Goal: Complete application form: Complete application form

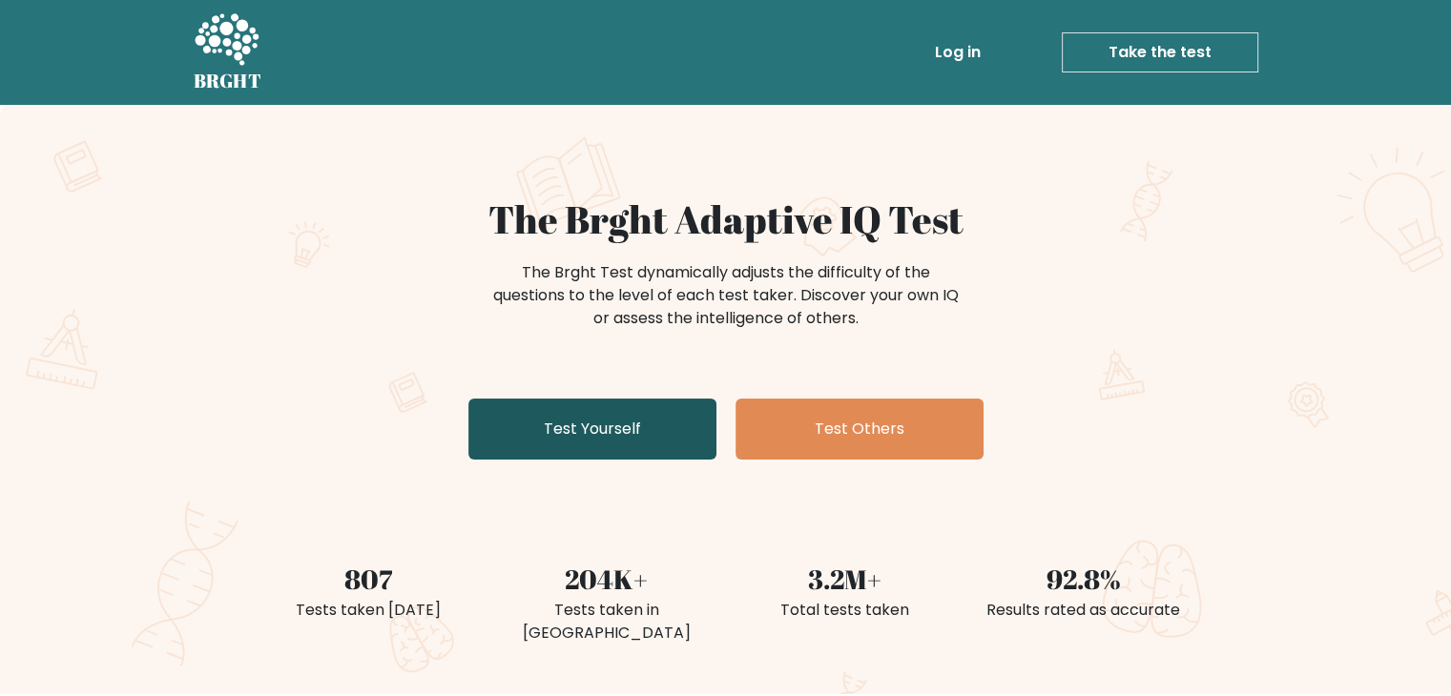
click at [541, 421] on link "Test Yourself" at bounding box center [592, 429] width 248 height 61
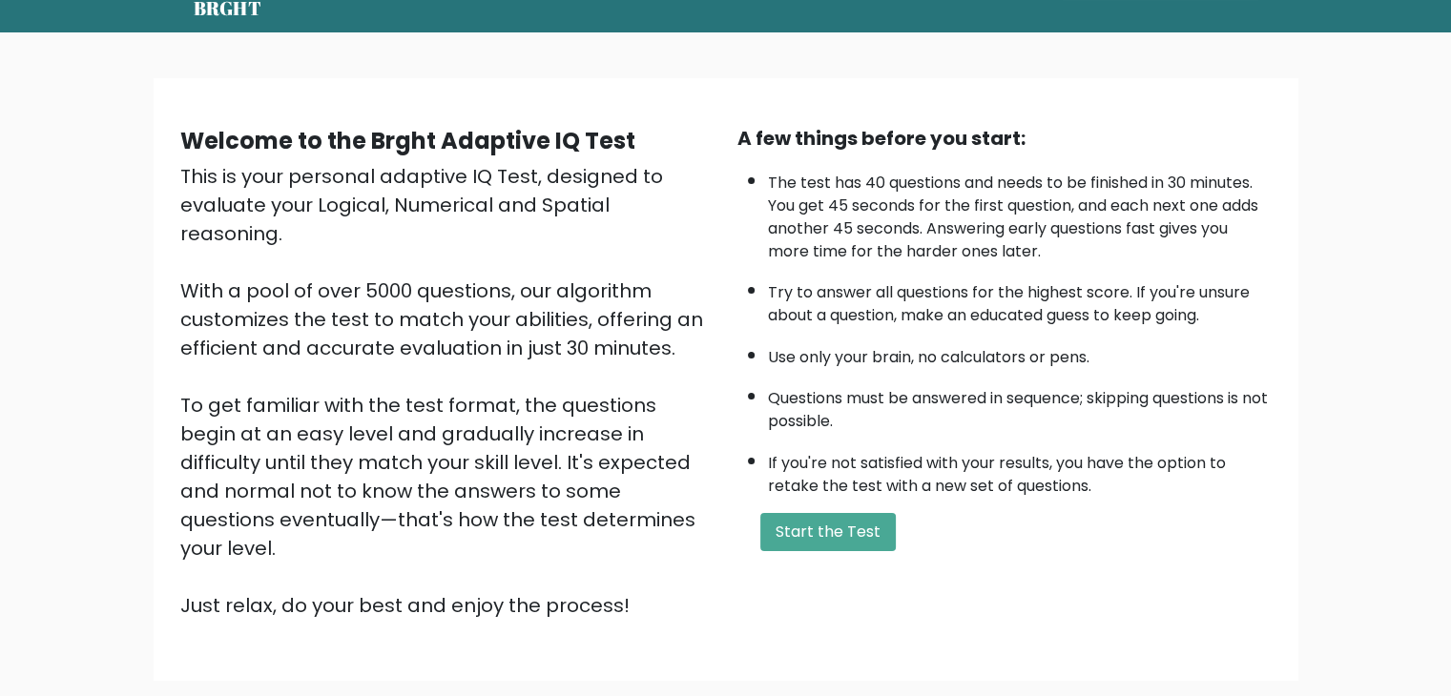
scroll to position [120, 0]
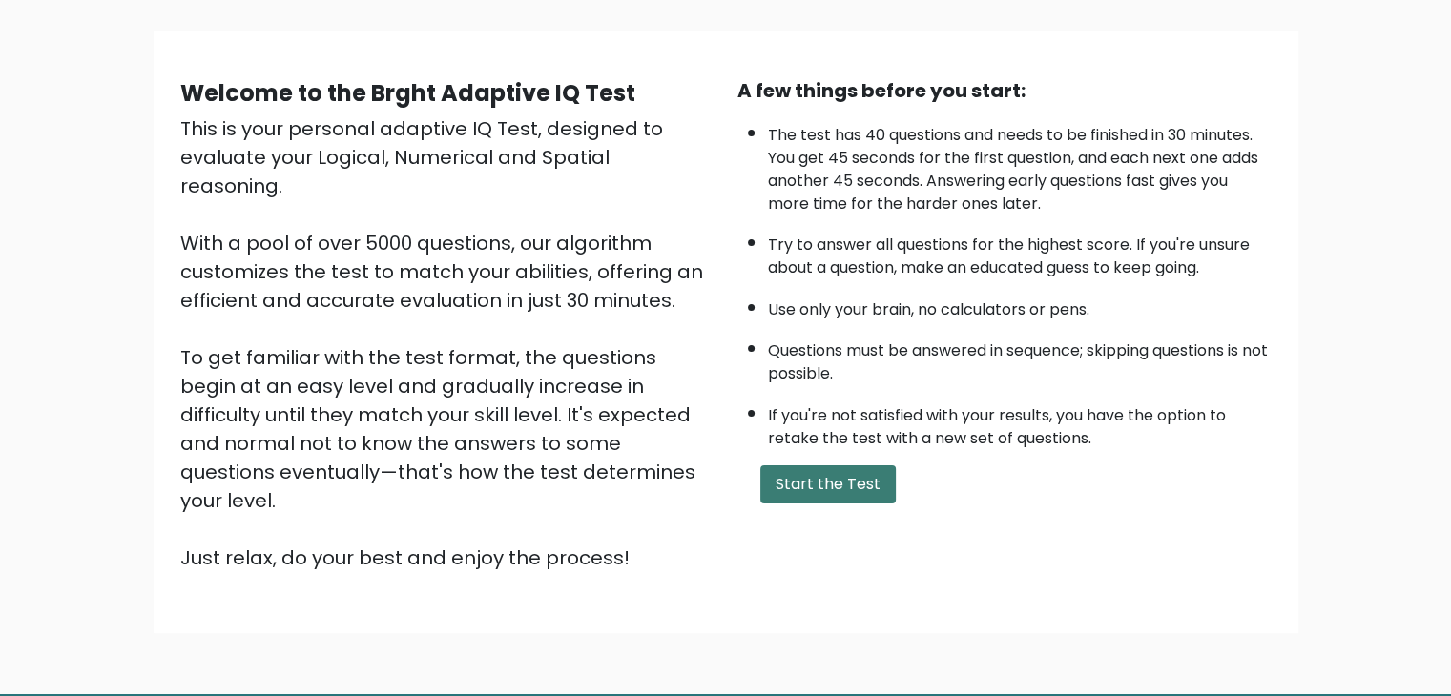
click at [807, 483] on button "Start the Test" at bounding box center [827, 484] width 135 height 38
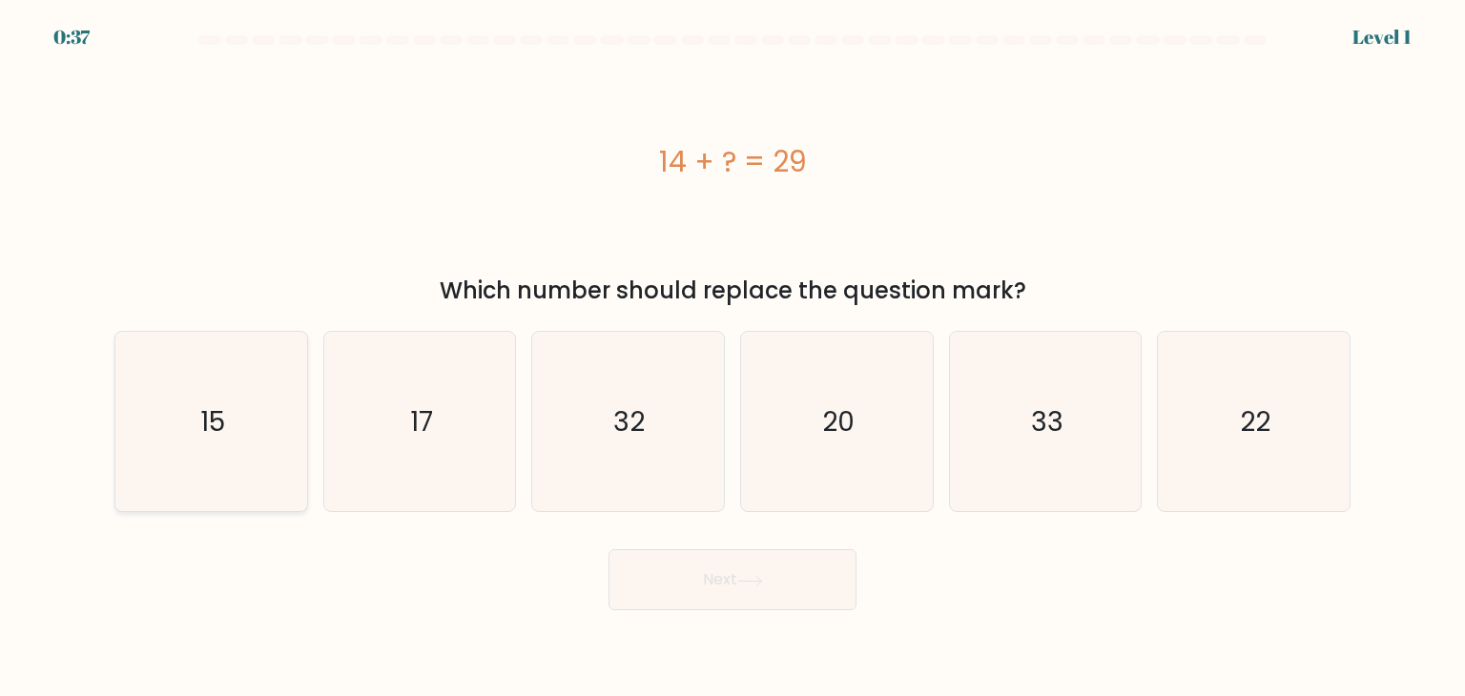
click at [193, 447] on icon "15" at bounding box center [210, 421] width 179 height 179
click at [733, 358] on input "a. 15" at bounding box center [733, 353] width 1 height 10
radio input "true"
click at [694, 605] on button "Next" at bounding box center [733, 579] width 248 height 61
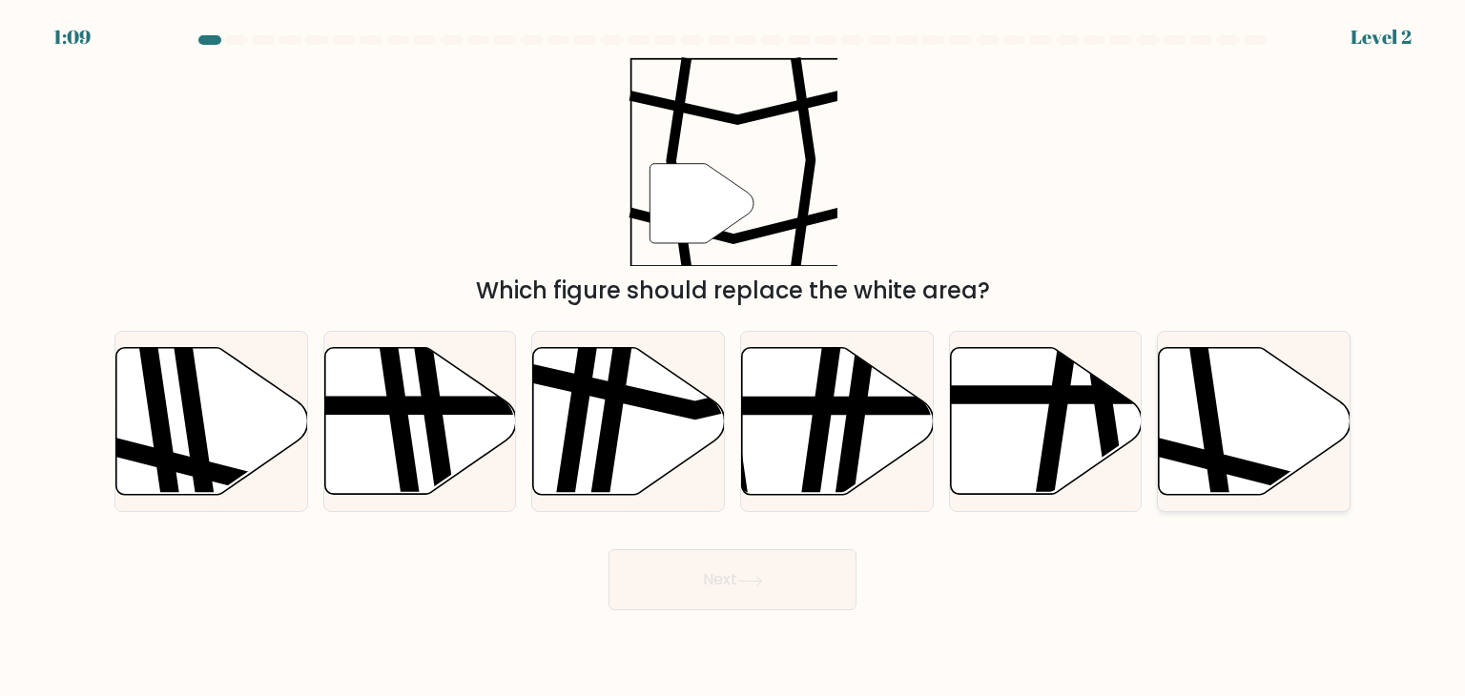
click at [1257, 434] on icon at bounding box center [1255, 421] width 192 height 147
click at [734, 358] on input "f." at bounding box center [733, 353] width 1 height 10
radio input "true"
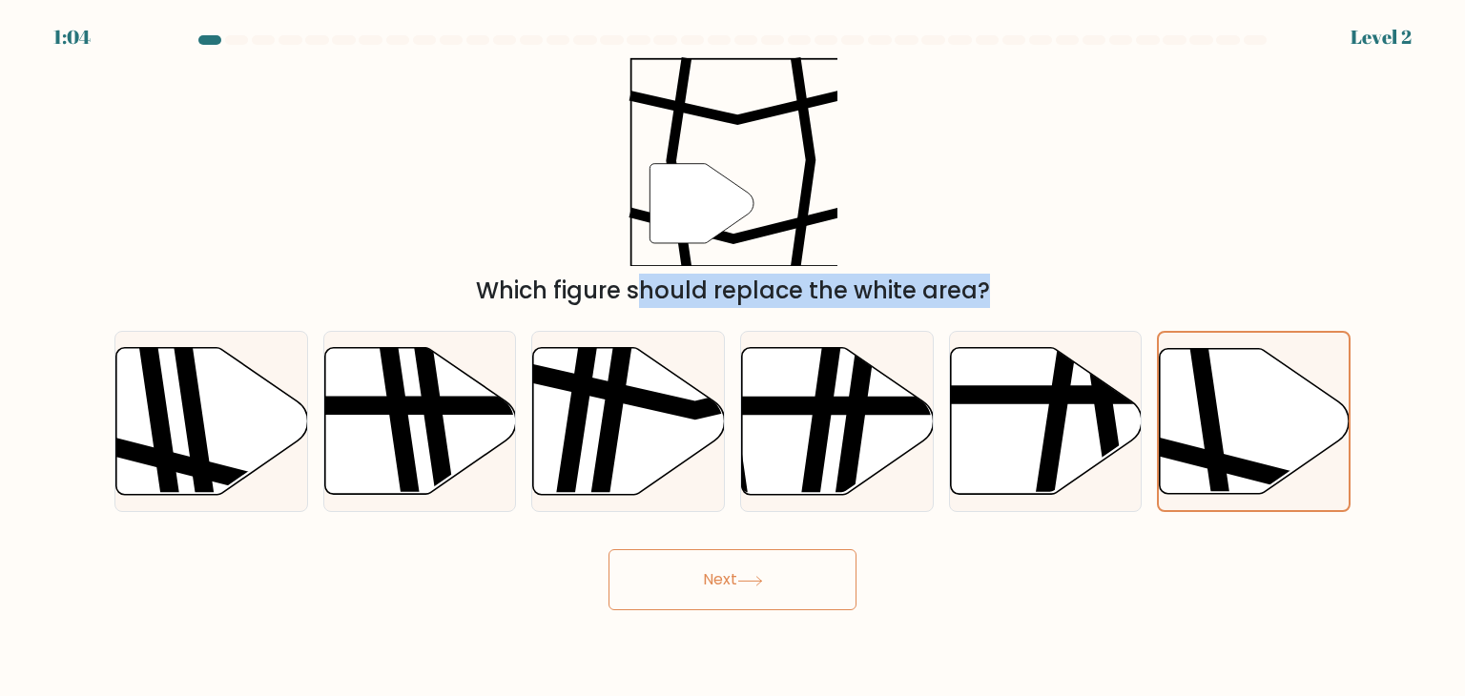
drag, startPoint x: 1257, startPoint y: 434, endPoint x: 1464, endPoint y: 126, distance: 371.2
click at [1464, 126] on form at bounding box center [732, 322] width 1465 height 575
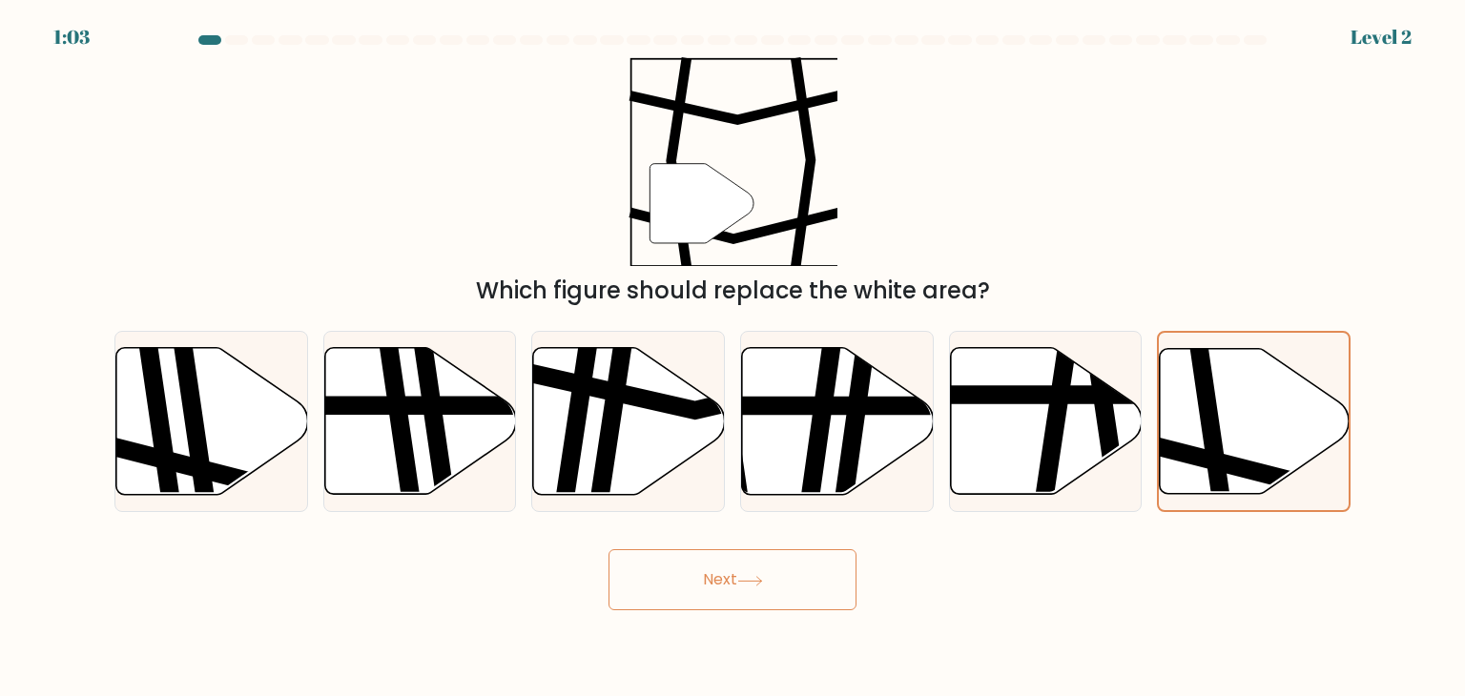
click at [1167, 242] on div "" Which figure should replace the white area?" at bounding box center [732, 182] width 1259 height 251
click at [788, 589] on button "Next" at bounding box center [733, 579] width 248 height 61
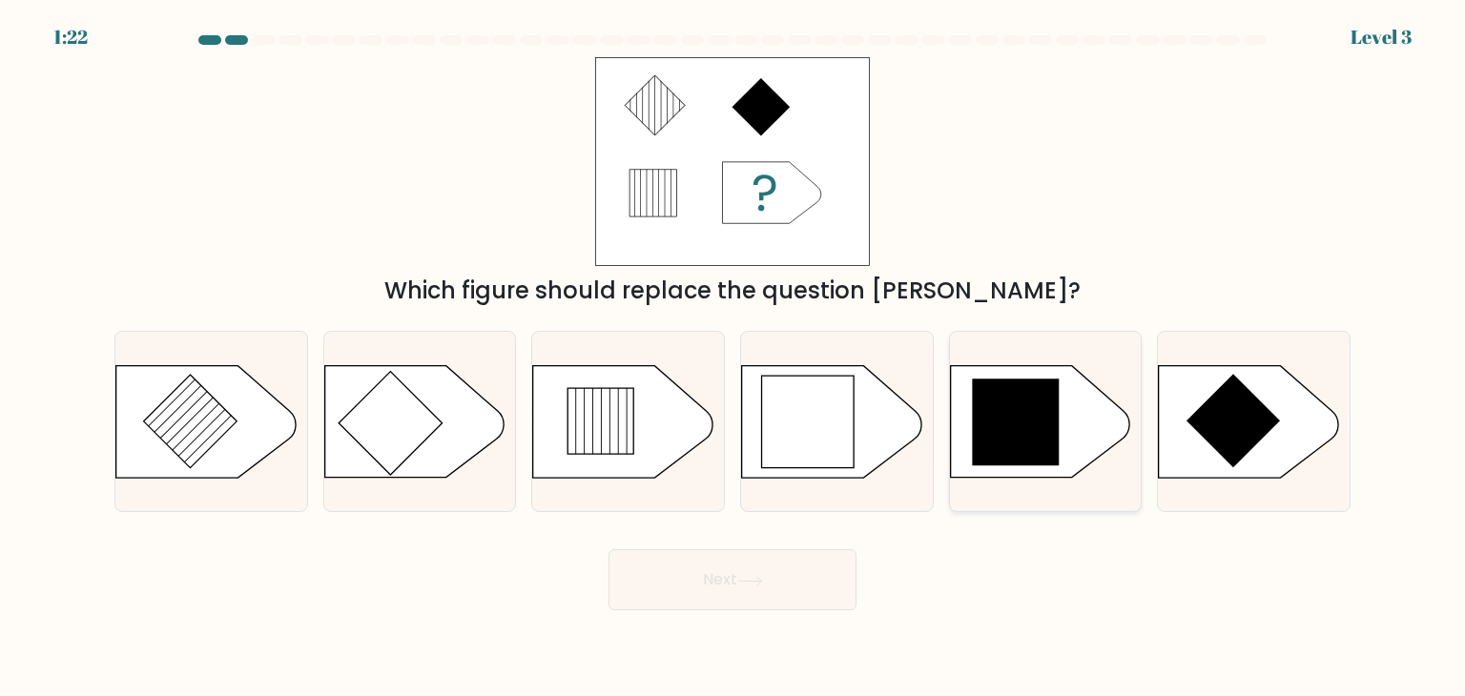
click at [1011, 421] on icon at bounding box center [1015, 422] width 87 height 87
click at [734, 358] on input "e." at bounding box center [733, 353] width 1 height 10
radio input "true"
click at [733, 583] on button "Next" at bounding box center [733, 579] width 248 height 61
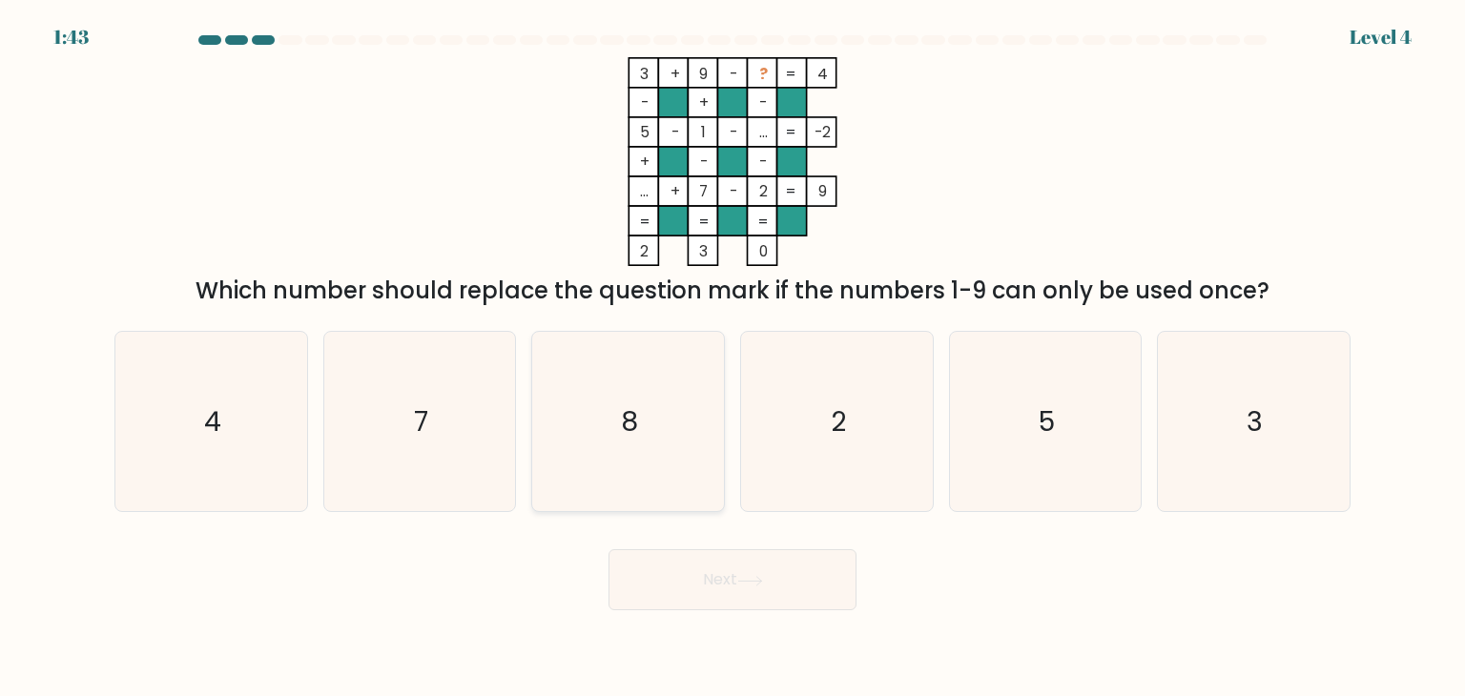
click at [597, 413] on icon "8" at bounding box center [627, 421] width 179 height 179
click at [733, 358] on input "c. 8" at bounding box center [733, 353] width 1 height 10
radio input "true"
click at [757, 583] on icon at bounding box center [750, 581] width 26 height 10
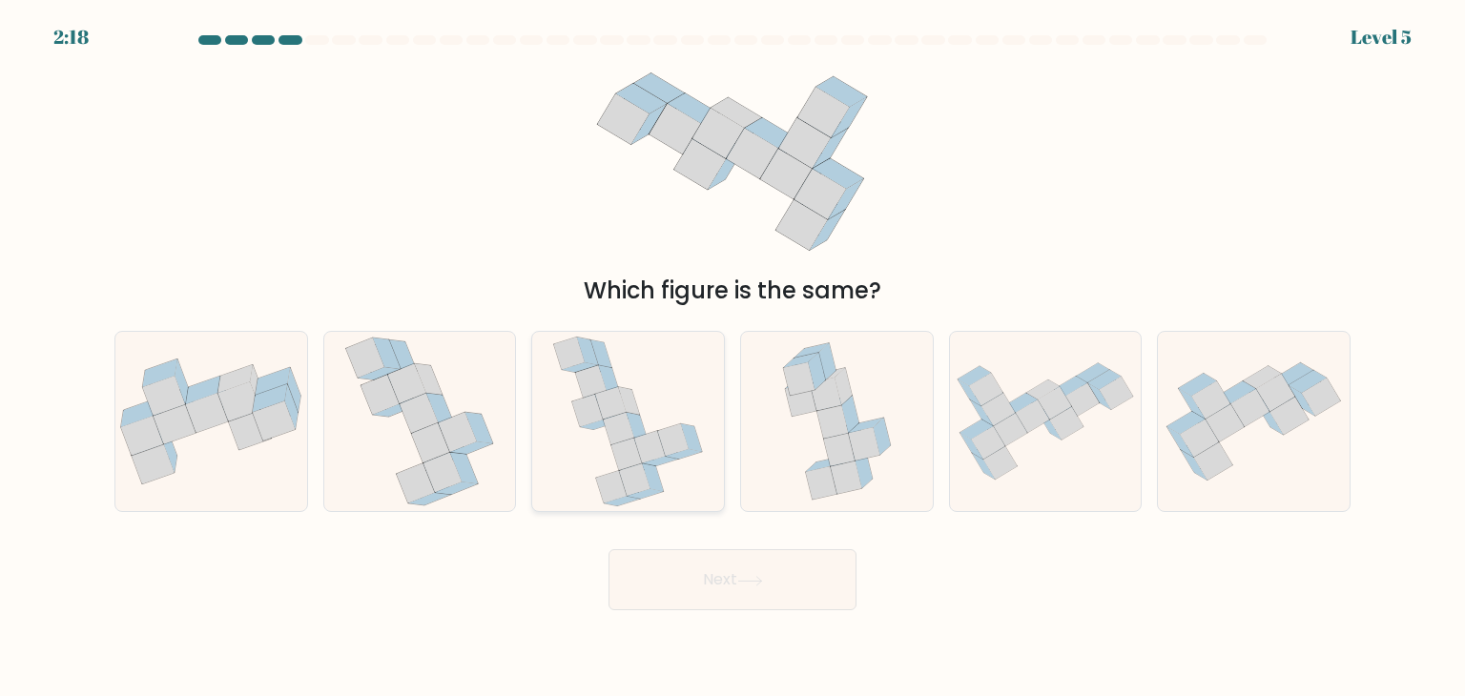
click at [596, 409] on icon at bounding box center [587, 411] width 31 height 32
click at [733, 358] on input "c." at bounding box center [733, 353] width 1 height 10
radio input "true"
click at [725, 571] on button "Next" at bounding box center [733, 579] width 248 height 61
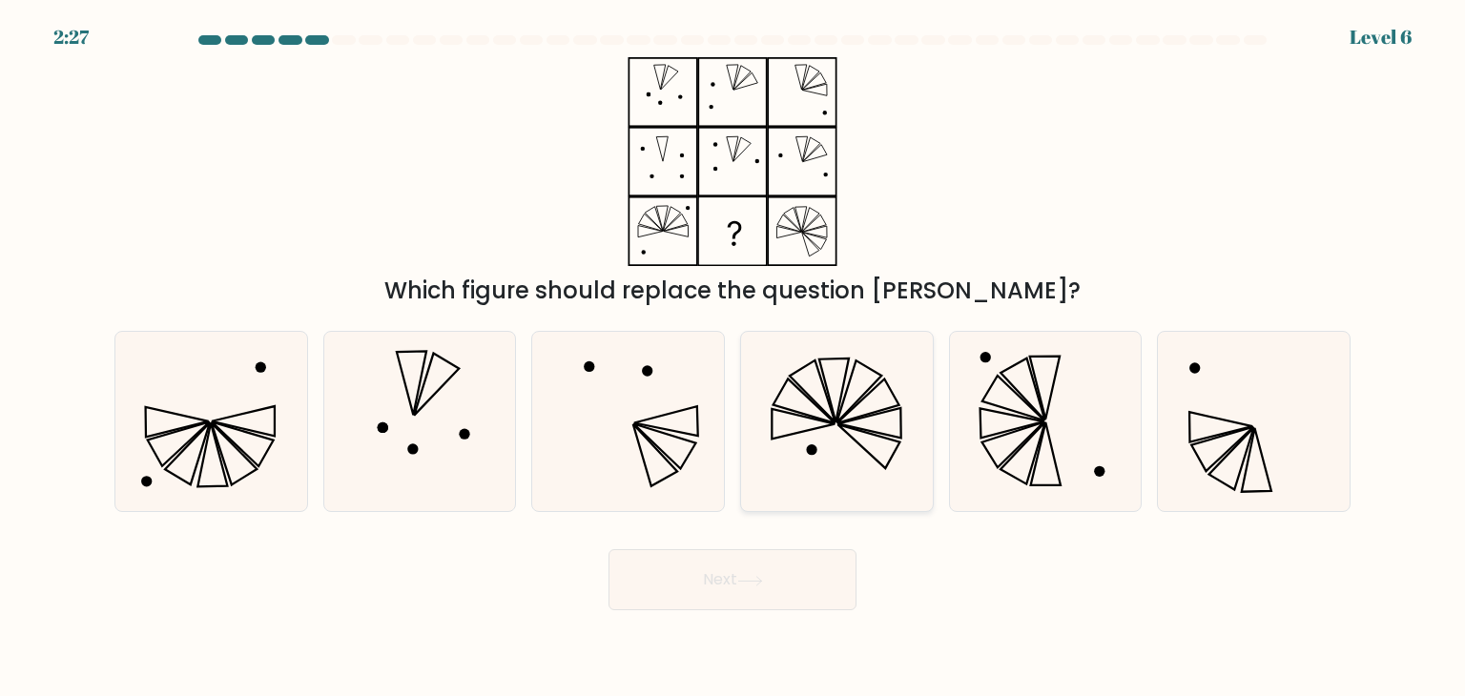
click at [855, 419] on icon at bounding box center [869, 423] width 63 height 30
click at [734, 358] on input "d." at bounding box center [733, 353] width 1 height 10
radio input "true"
click at [754, 590] on button "Next" at bounding box center [733, 579] width 248 height 61
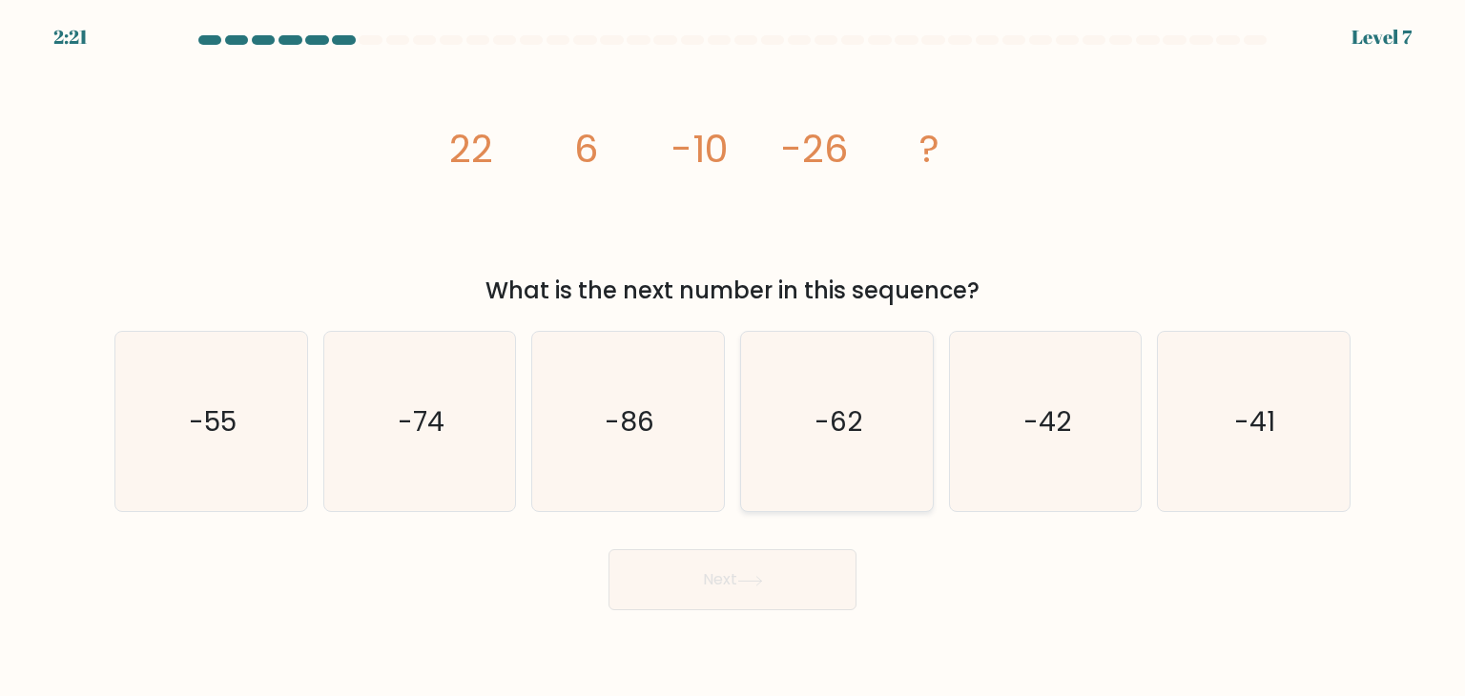
click at [843, 482] on icon "-62" at bounding box center [836, 421] width 179 height 179
click at [734, 358] on input "d. -62" at bounding box center [733, 353] width 1 height 10
radio input "true"
click at [740, 596] on button "Next" at bounding box center [733, 579] width 248 height 61
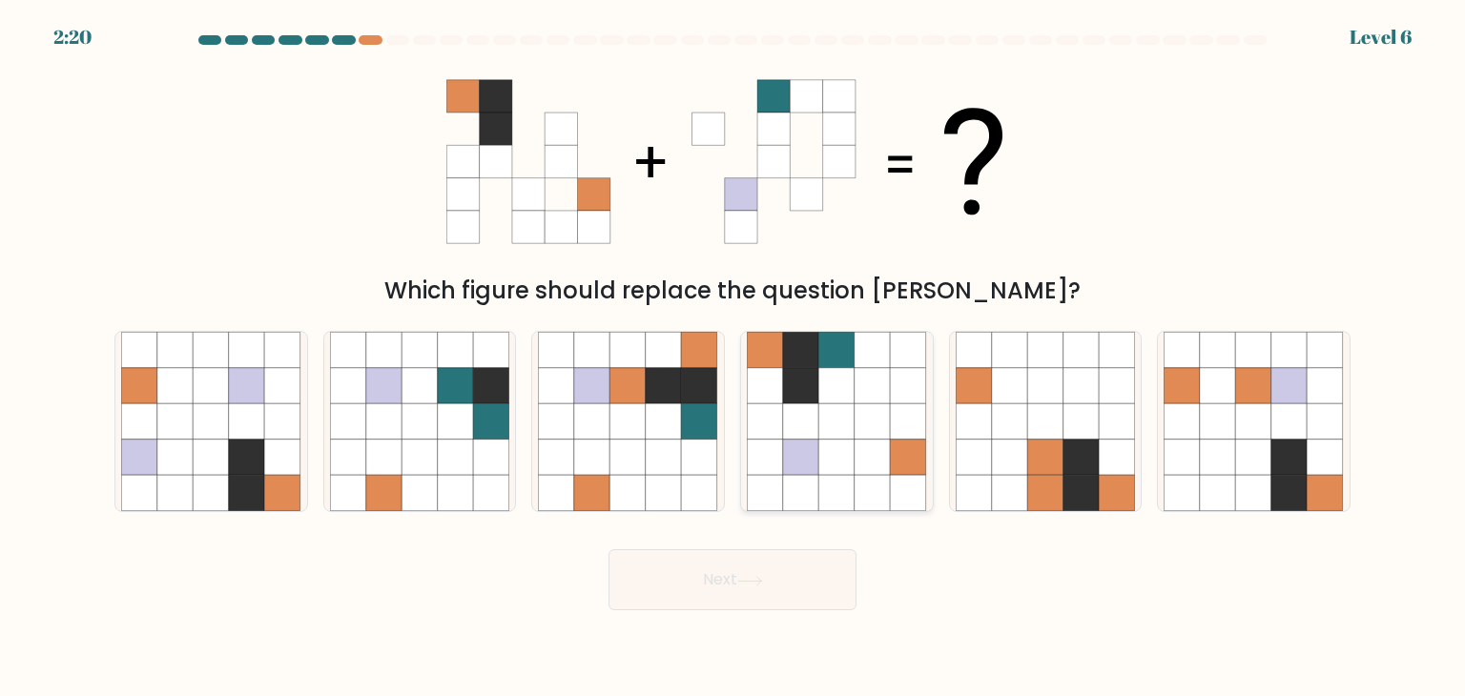
click at [836, 455] on icon at bounding box center [837, 458] width 36 height 36
click at [734, 358] on input "d." at bounding box center [733, 353] width 1 height 10
radio input "true"
click at [734, 577] on button "Next" at bounding box center [733, 579] width 248 height 61
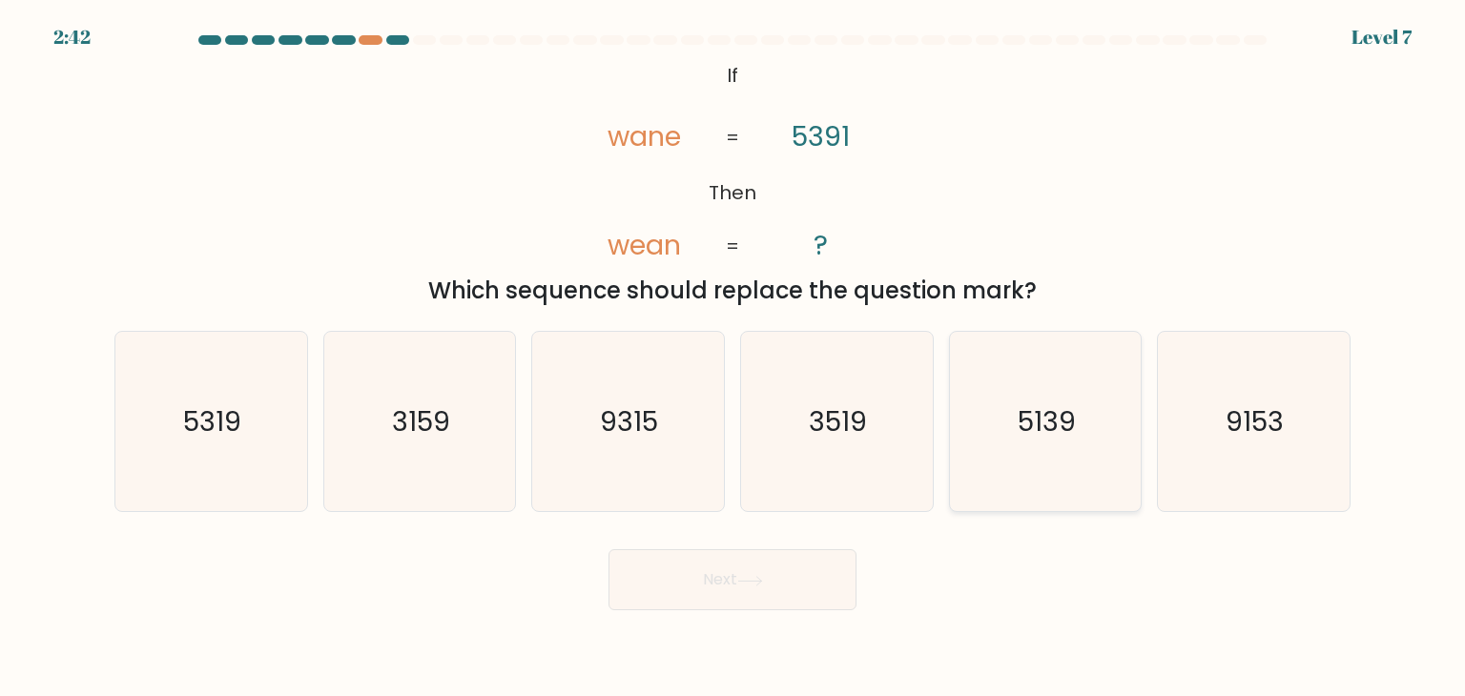
click at [1058, 412] on text "5139" at bounding box center [1047, 422] width 58 height 38
click at [734, 358] on input "e. 5139" at bounding box center [733, 353] width 1 height 10
radio input "true"
click at [751, 586] on icon at bounding box center [750, 581] width 26 height 10
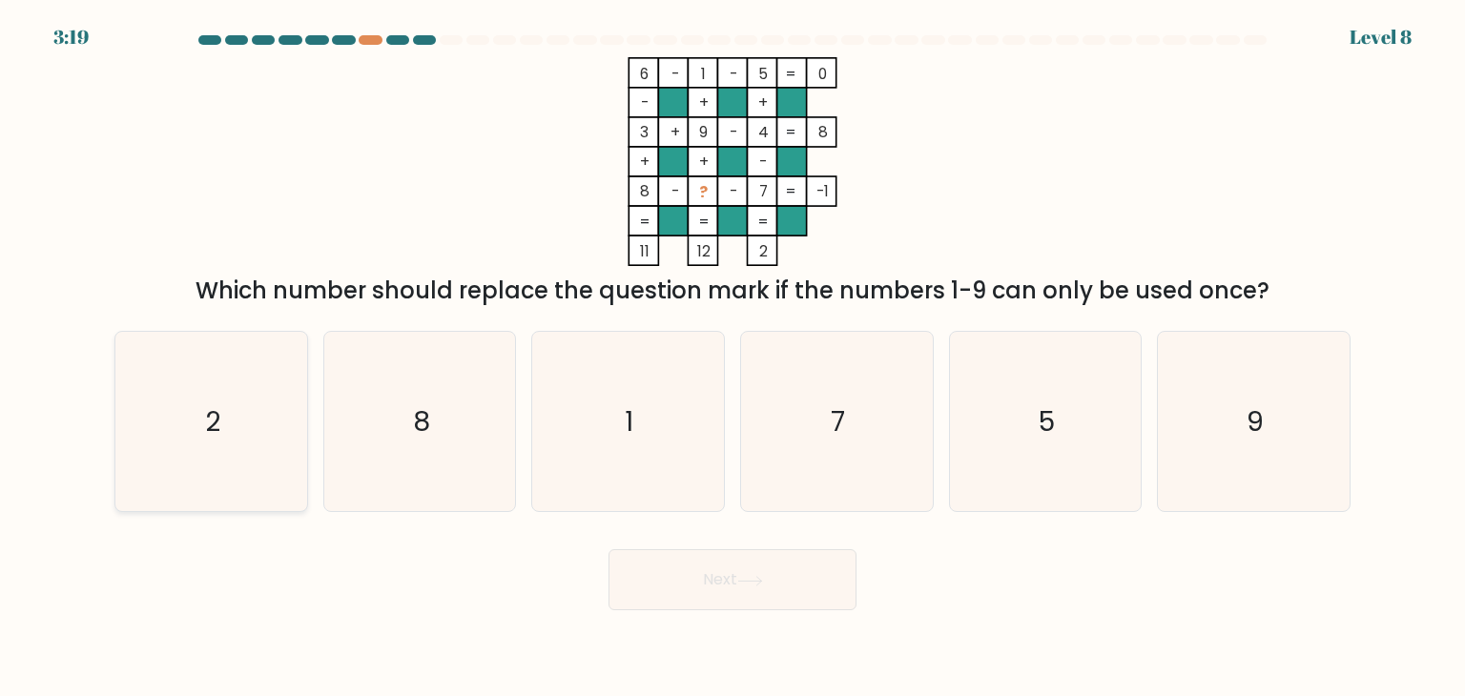
click at [132, 433] on icon "2" at bounding box center [210, 421] width 179 height 179
click at [733, 358] on input "a. 2" at bounding box center [733, 353] width 1 height 10
radio input "true"
click at [817, 594] on button "Next" at bounding box center [733, 579] width 248 height 61
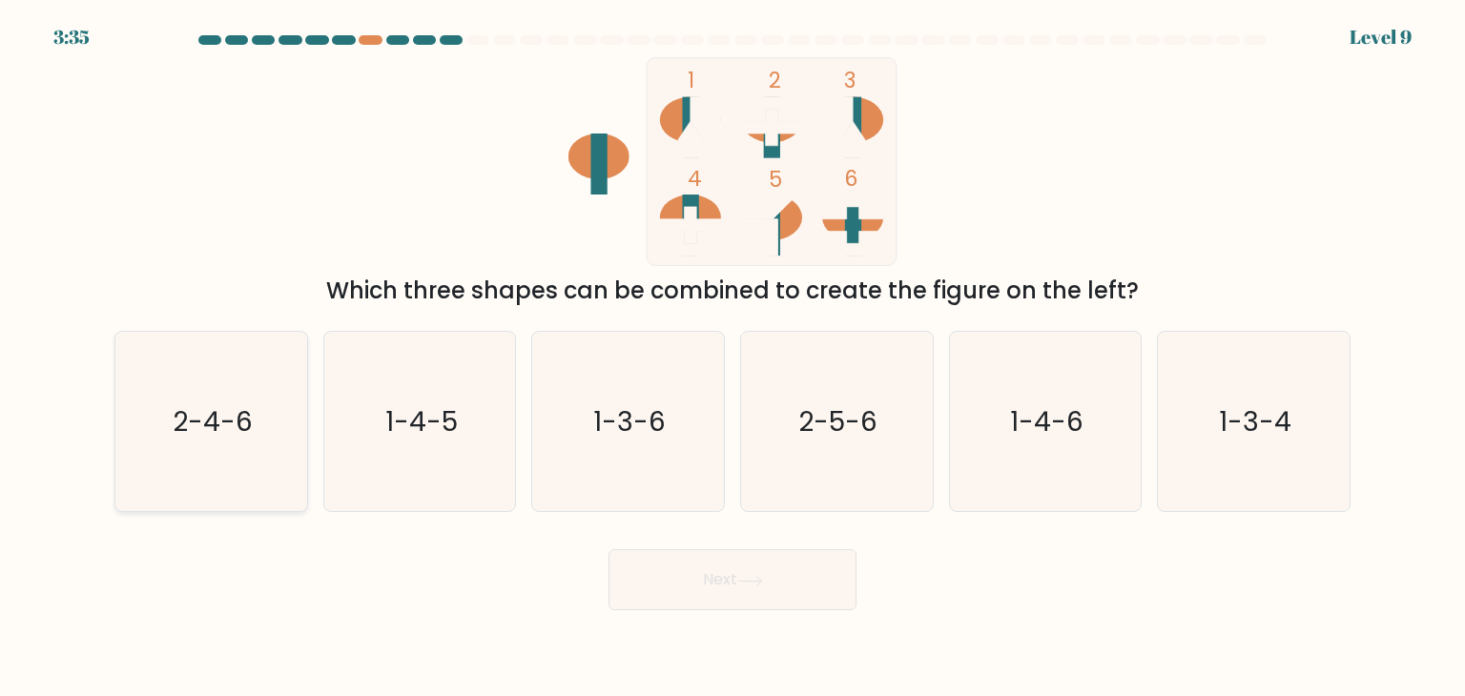
click at [154, 478] on icon "2-4-6" at bounding box center [210, 421] width 179 height 179
click at [733, 358] on input "a. 2-4-6" at bounding box center [733, 353] width 1 height 10
radio input "true"
click at [748, 580] on icon at bounding box center [750, 581] width 26 height 10
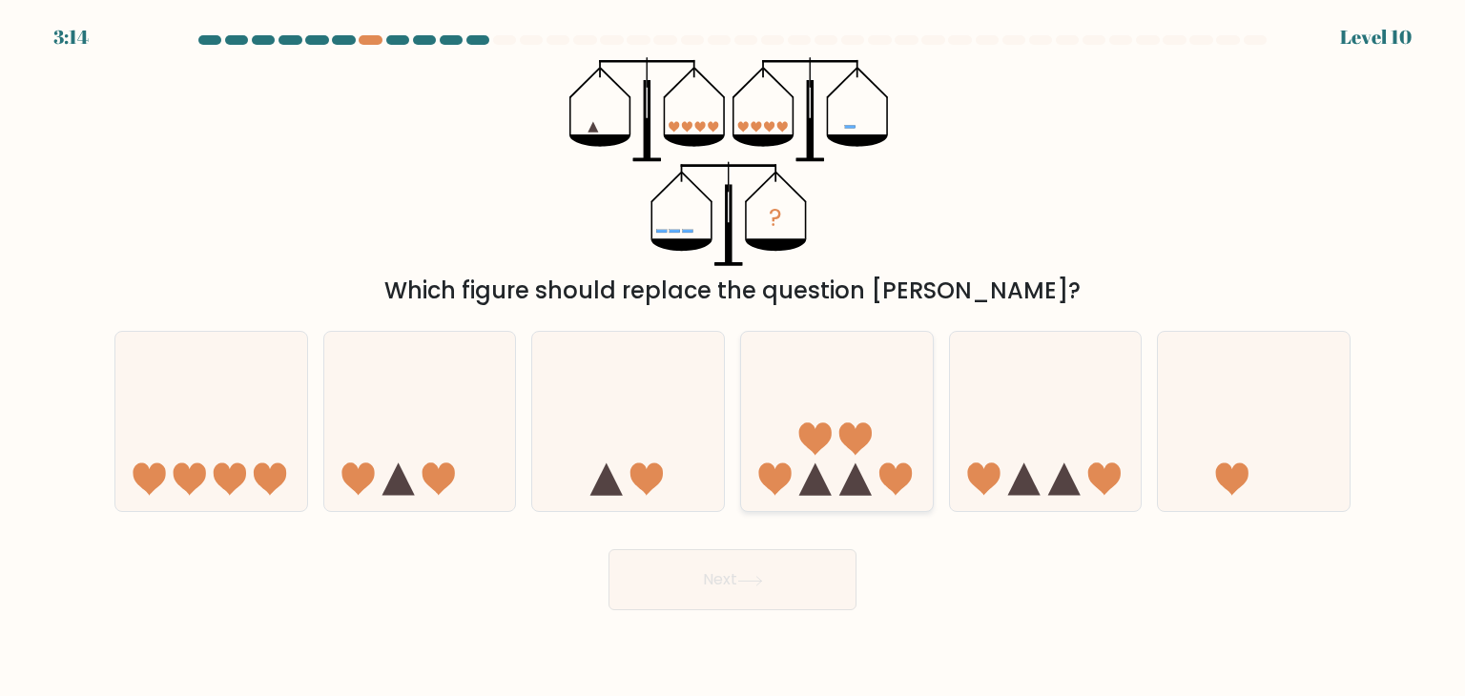
click at [912, 377] on icon at bounding box center [837, 421] width 192 height 158
click at [734, 358] on input "d." at bounding box center [733, 353] width 1 height 10
radio input "true"
click at [680, 613] on body "3:12 Level 10" at bounding box center [732, 348] width 1465 height 696
click at [702, 567] on button "Next" at bounding box center [733, 579] width 248 height 61
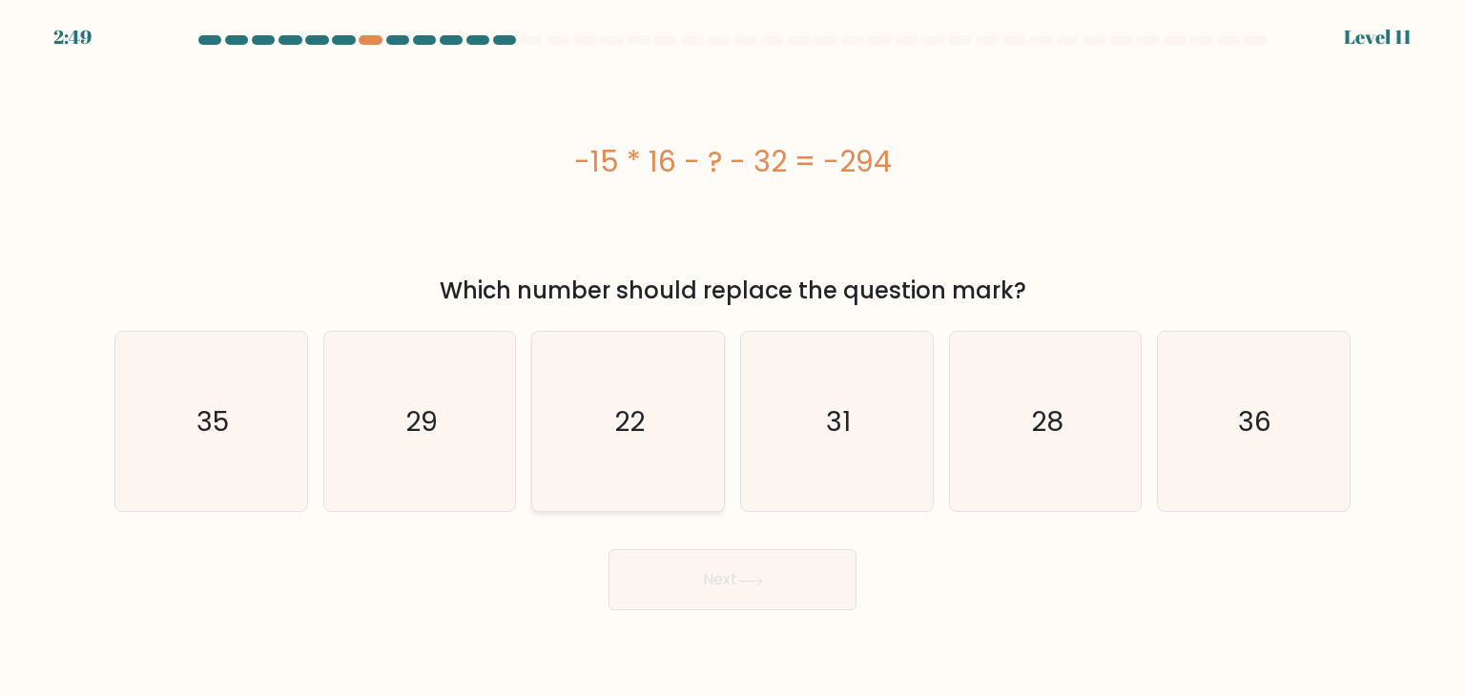
click at [630, 472] on icon "22" at bounding box center [627, 421] width 179 height 179
click at [733, 358] on input "c. 22" at bounding box center [733, 353] width 1 height 10
radio input "true"
click at [692, 568] on button "Next" at bounding box center [733, 579] width 248 height 61
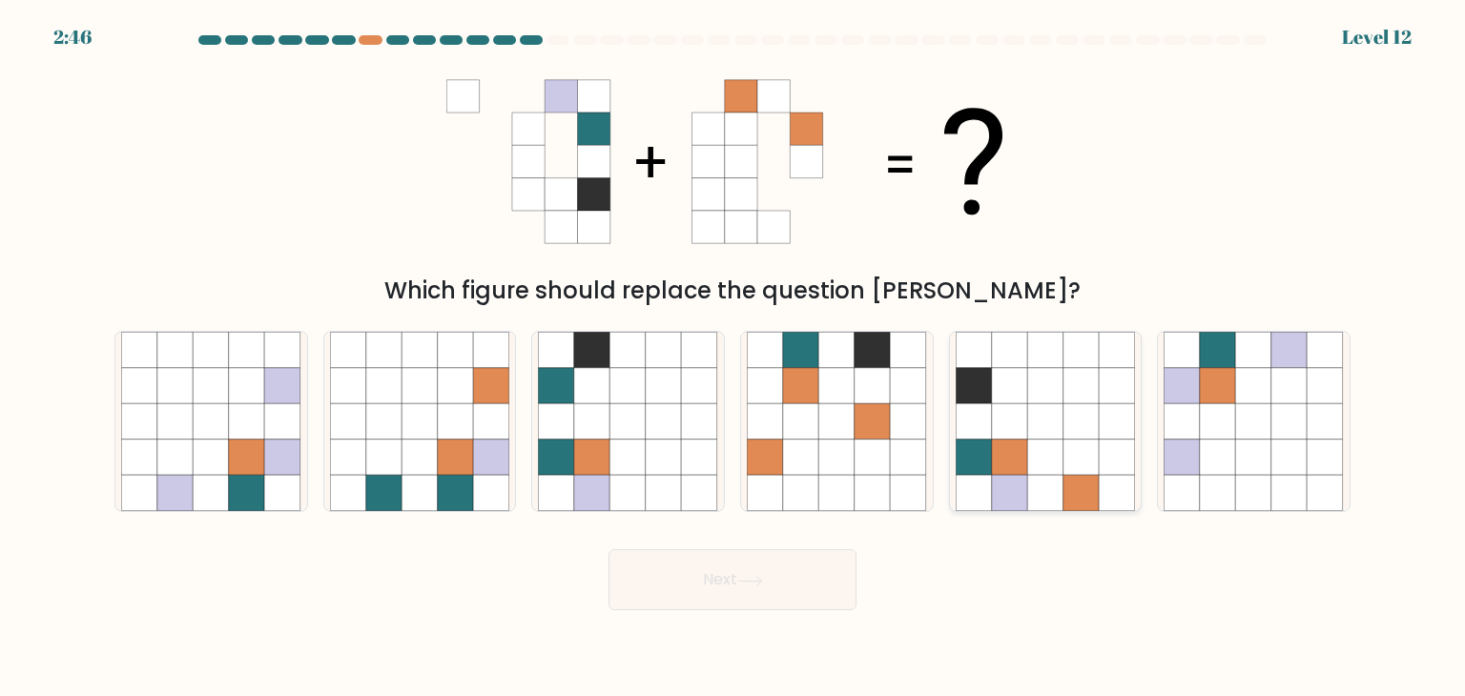
click at [1023, 442] on icon at bounding box center [1010, 458] width 36 height 36
click at [734, 358] on input "e." at bounding box center [733, 353] width 1 height 10
radio input "true"
click at [724, 592] on button "Next" at bounding box center [733, 579] width 248 height 61
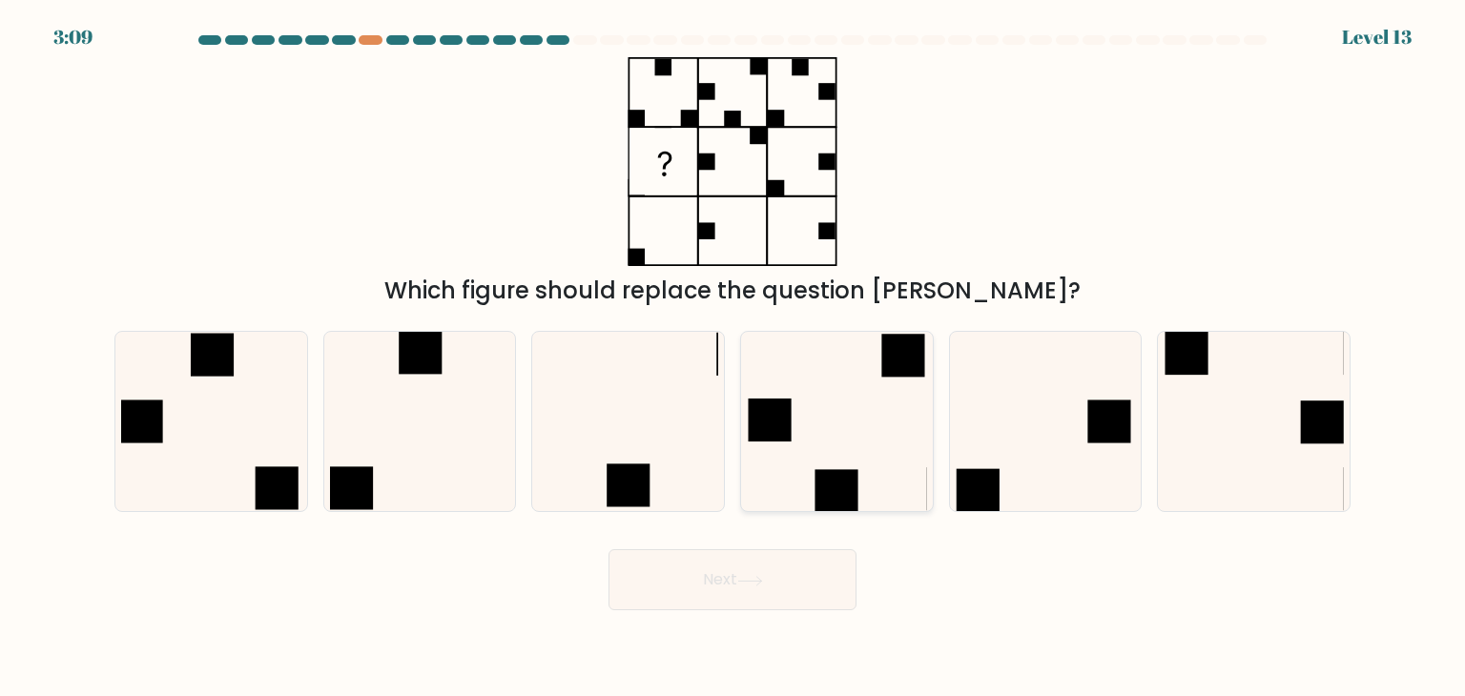
click at [851, 442] on icon at bounding box center [836, 421] width 179 height 179
click at [734, 358] on input "d." at bounding box center [733, 353] width 1 height 10
radio input "true"
click at [755, 589] on button "Next" at bounding box center [733, 579] width 248 height 61
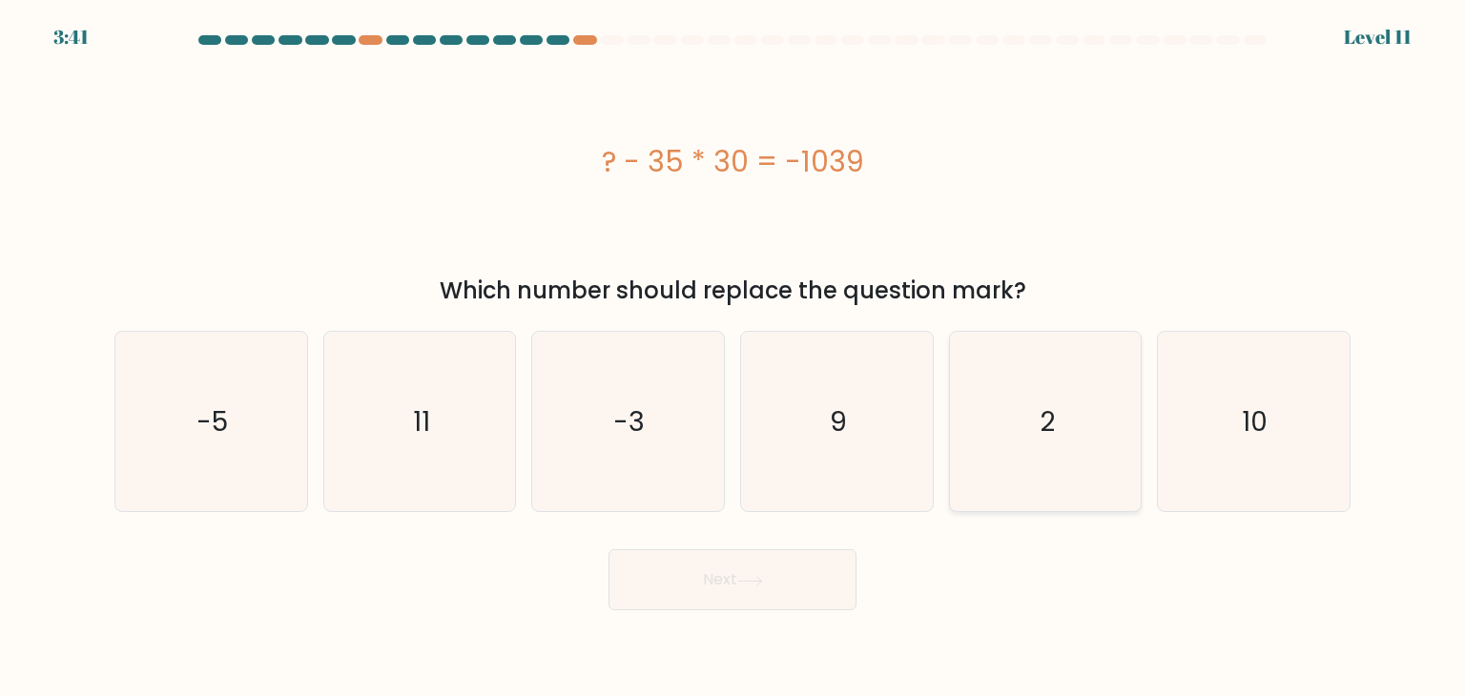
click at [1095, 400] on icon "2" at bounding box center [1045, 421] width 179 height 179
click at [734, 358] on input "e. 2" at bounding box center [733, 353] width 1 height 10
radio input "true"
click at [772, 568] on button "Next" at bounding box center [733, 579] width 248 height 61
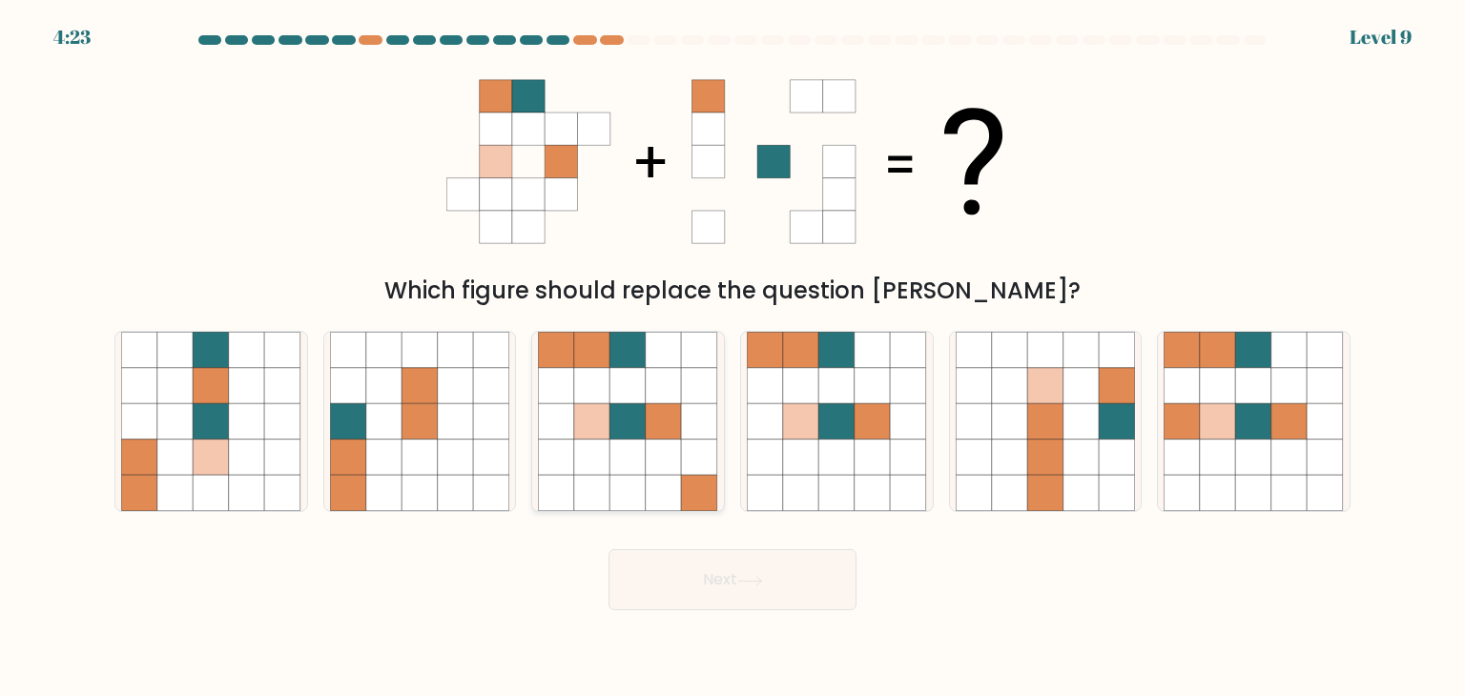
click at [686, 421] on icon at bounding box center [700, 421] width 36 height 36
click at [733, 358] on input "c." at bounding box center [733, 353] width 1 height 10
radio input "true"
click at [753, 581] on icon at bounding box center [749, 580] width 23 height 9
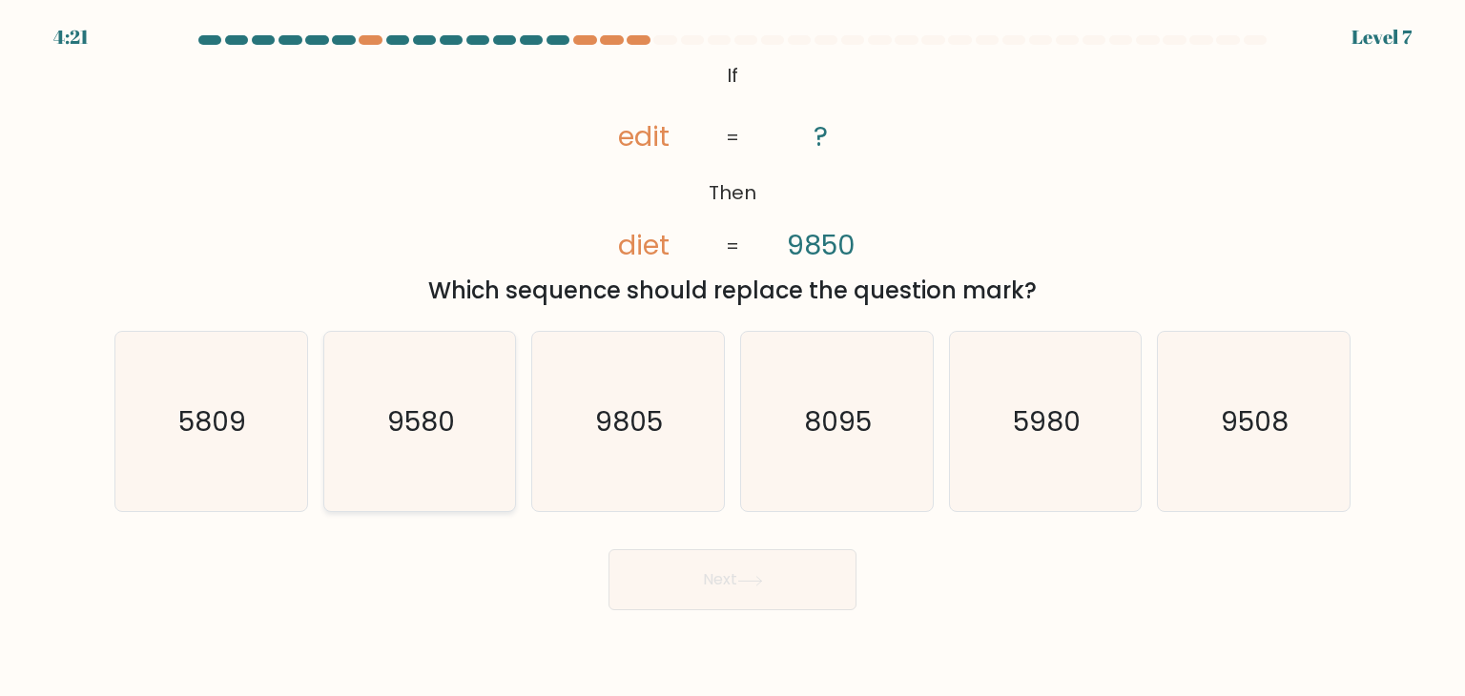
click at [445, 382] on icon "9580" at bounding box center [419, 421] width 179 height 179
click at [733, 358] on input "b. 9580" at bounding box center [733, 353] width 1 height 10
radio input "true"
click at [725, 567] on button "Next" at bounding box center [733, 579] width 248 height 61
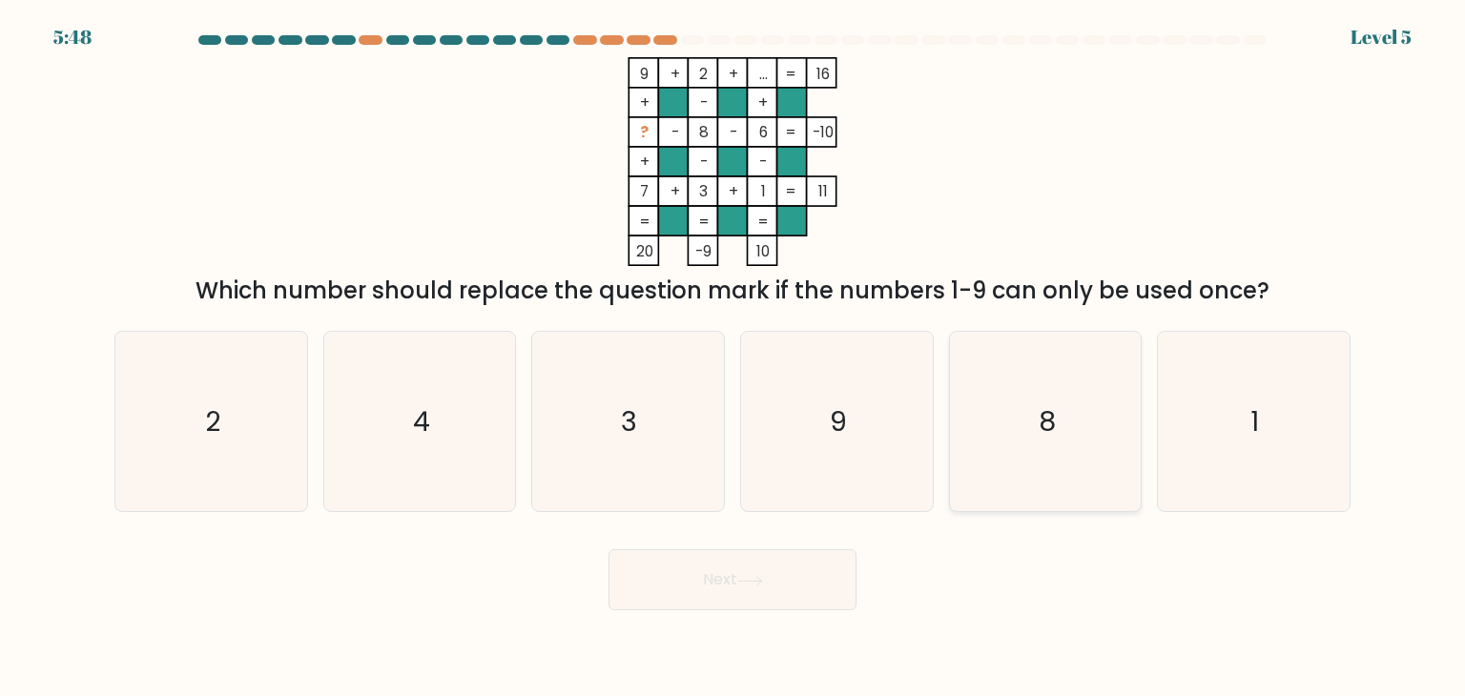
click at [1064, 422] on icon "8" at bounding box center [1045, 421] width 179 height 179
click at [734, 358] on input "e. 8" at bounding box center [733, 353] width 1 height 10
radio input "true"
click at [741, 576] on icon at bounding box center [750, 581] width 26 height 10
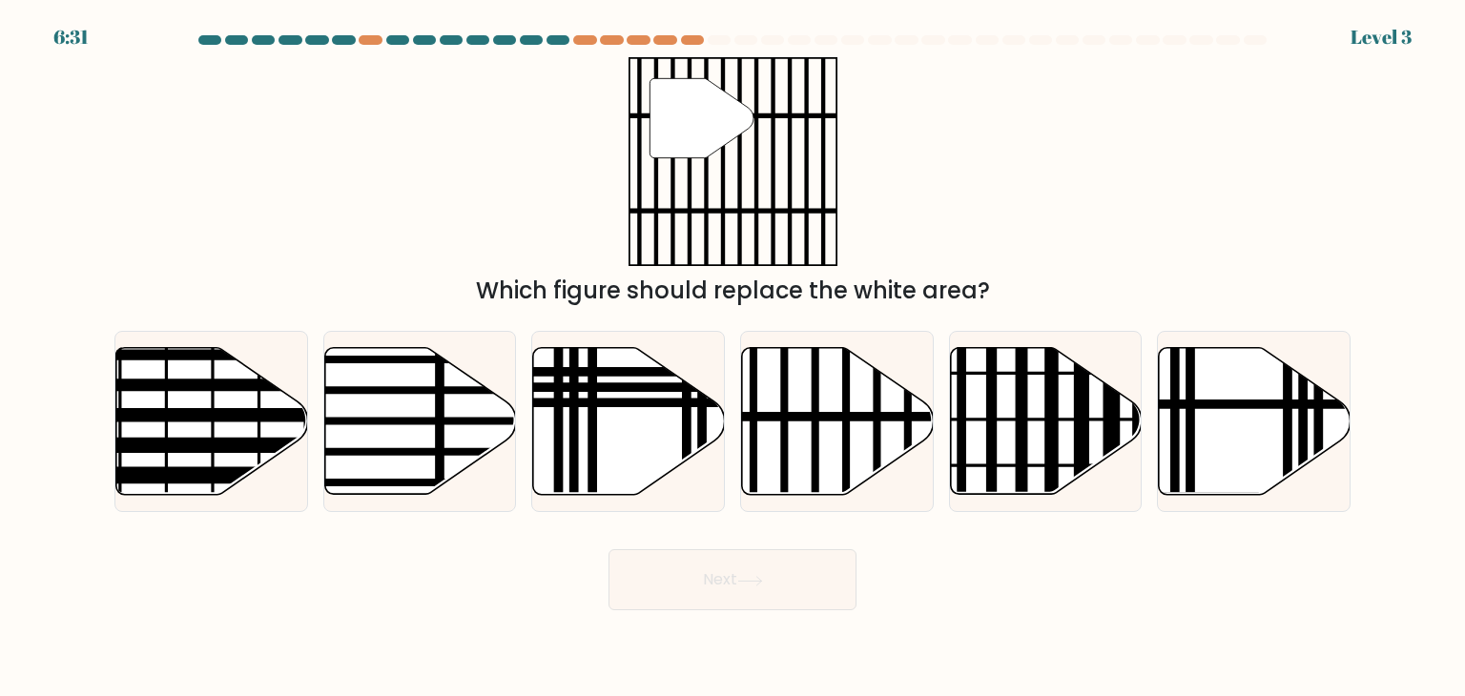
click at [312, 414] on div "a." at bounding box center [211, 421] width 209 height 181
click at [374, 417] on icon at bounding box center [420, 421] width 192 height 147
click at [733, 358] on input "b." at bounding box center [733, 353] width 1 height 10
radio input "true"
click at [821, 447] on icon at bounding box center [838, 421] width 192 height 147
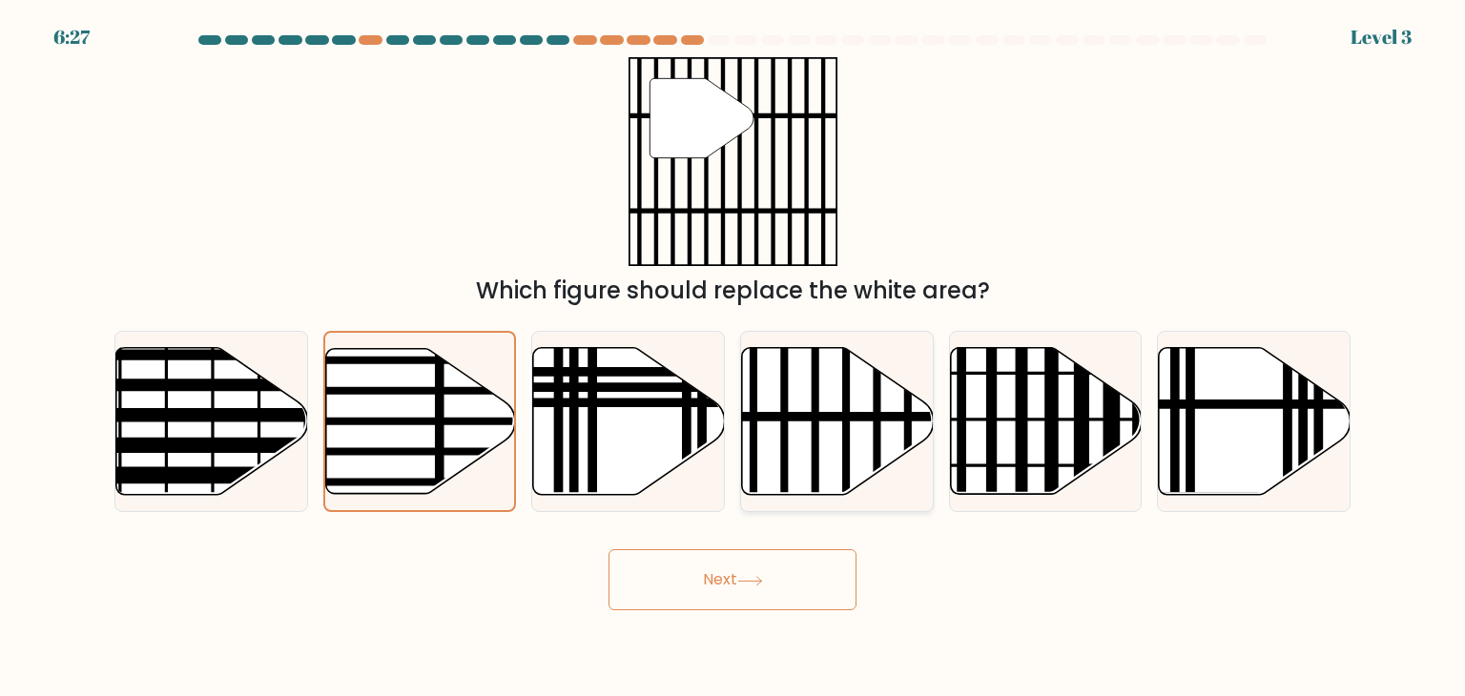
click at [734, 358] on input "d." at bounding box center [733, 353] width 1 height 10
radio input "true"
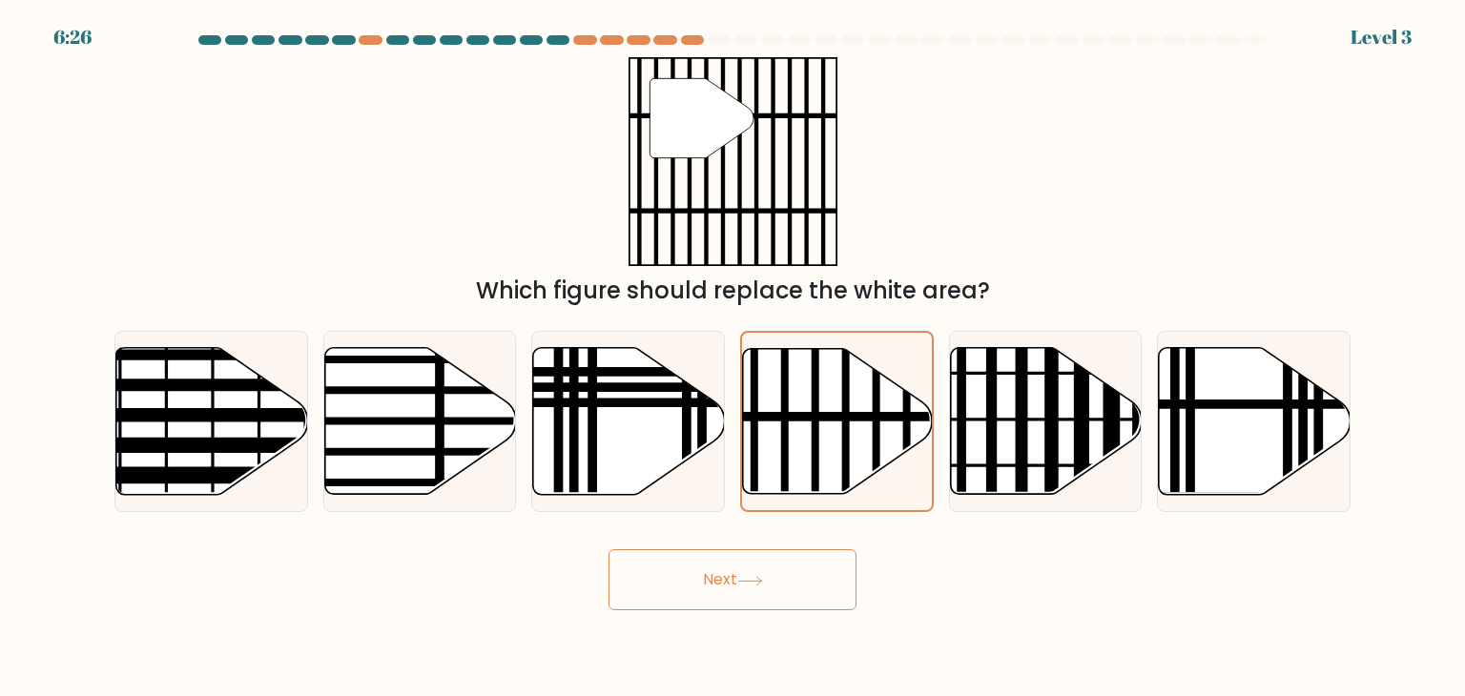
click at [748, 592] on button "Next" at bounding box center [733, 579] width 248 height 61
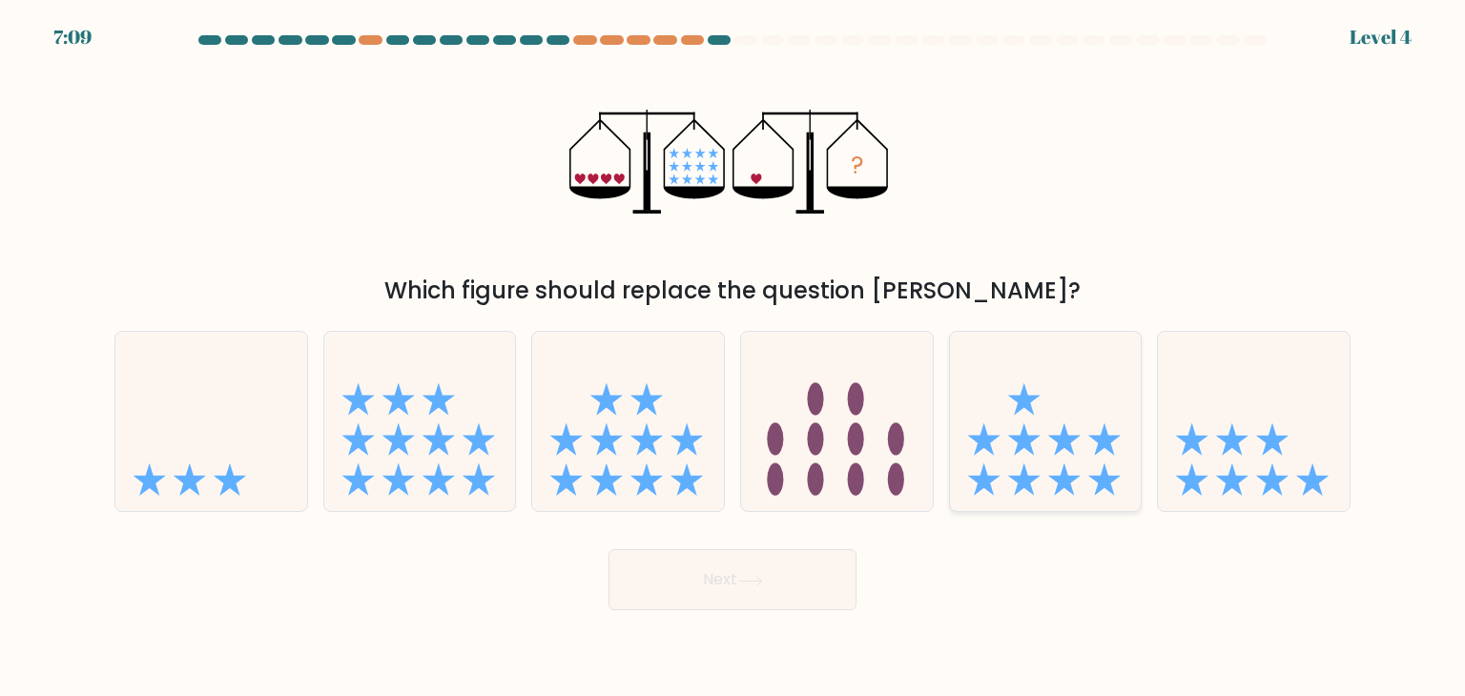
click at [1049, 468] on icon at bounding box center [1046, 421] width 192 height 158
click at [734, 358] on input "e." at bounding box center [733, 353] width 1 height 10
radio input "true"
click at [794, 597] on button "Next" at bounding box center [733, 579] width 248 height 61
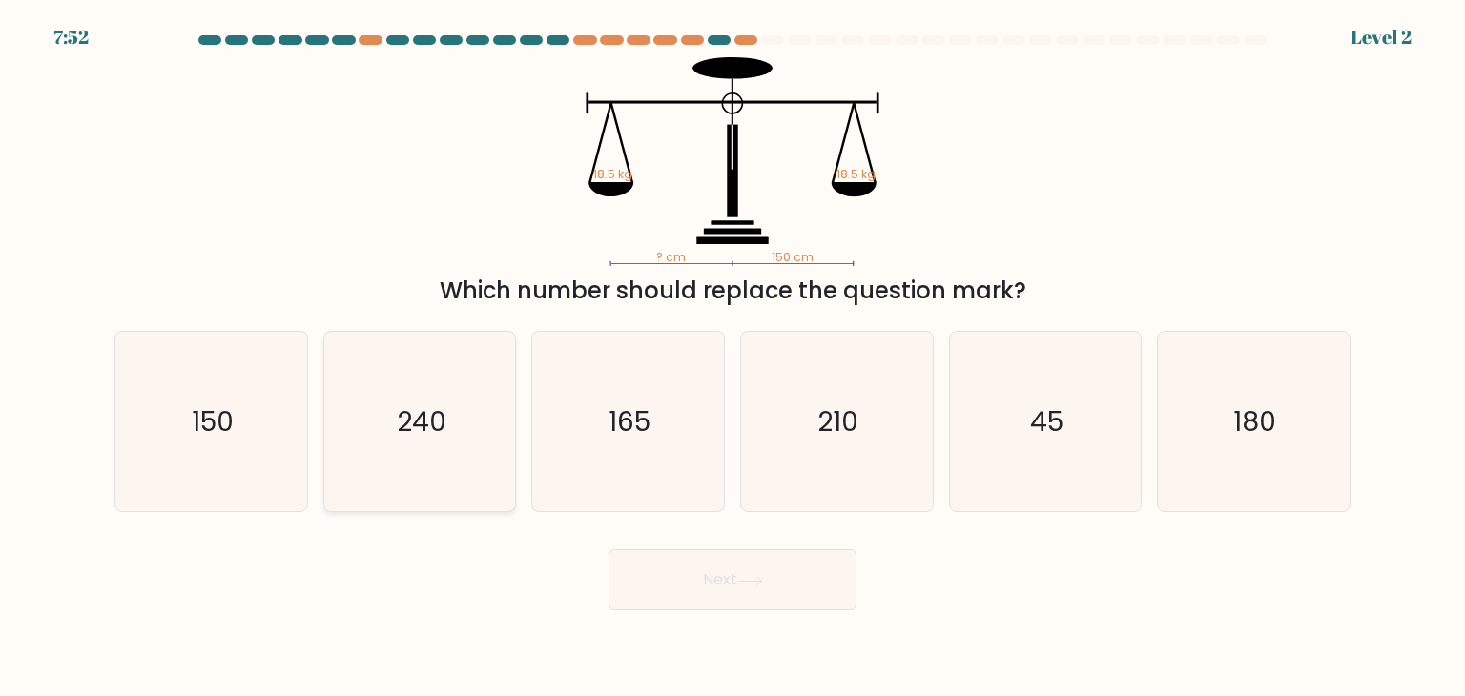
click at [416, 444] on icon "240" at bounding box center [419, 421] width 179 height 179
click at [733, 358] on input "b. 240" at bounding box center [733, 353] width 1 height 10
radio input "true"
click at [724, 551] on button "Next" at bounding box center [733, 579] width 248 height 61
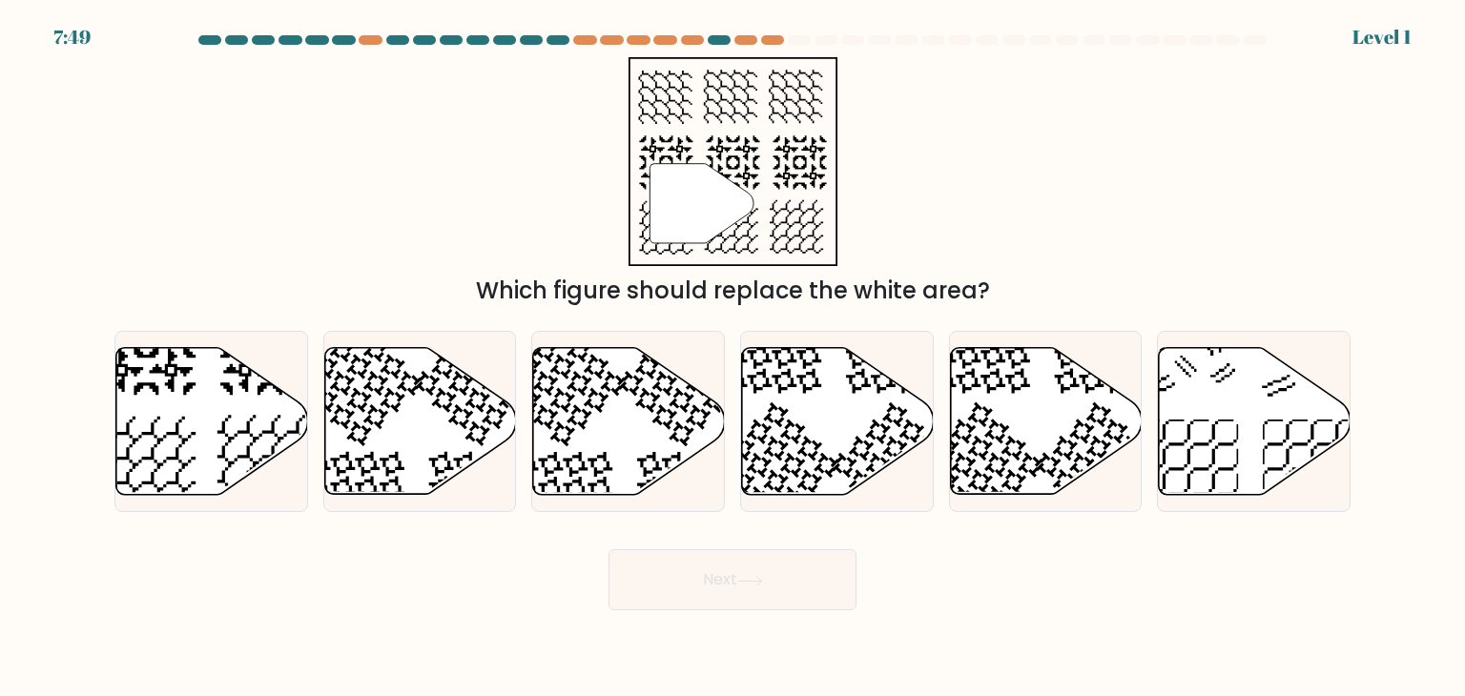
click at [767, 574] on button "Next" at bounding box center [733, 579] width 248 height 61
click at [823, 476] on icon at bounding box center [838, 421] width 192 height 147
click at [734, 358] on input "d." at bounding box center [733, 353] width 1 height 10
radio input "true"
click at [756, 596] on button "Next" at bounding box center [733, 579] width 248 height 61
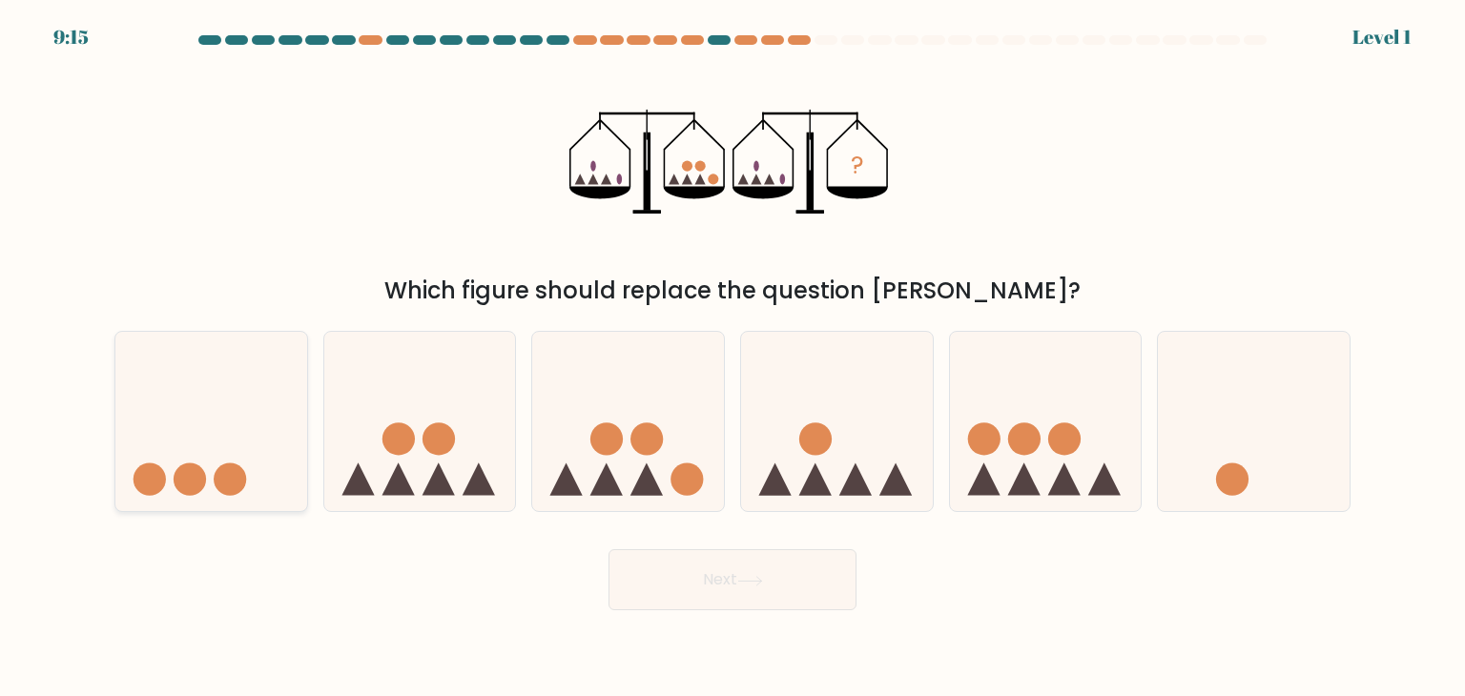
click at [173, 395] on icon at bounding box center [211, 421] width 192 height 158
click at [733, 358] on input "a." at bounding box center [733, 353] width 1 height 10
radio input "true"
click at [763, 579] on icon at bounding box center [750, 581] width 26 height 10
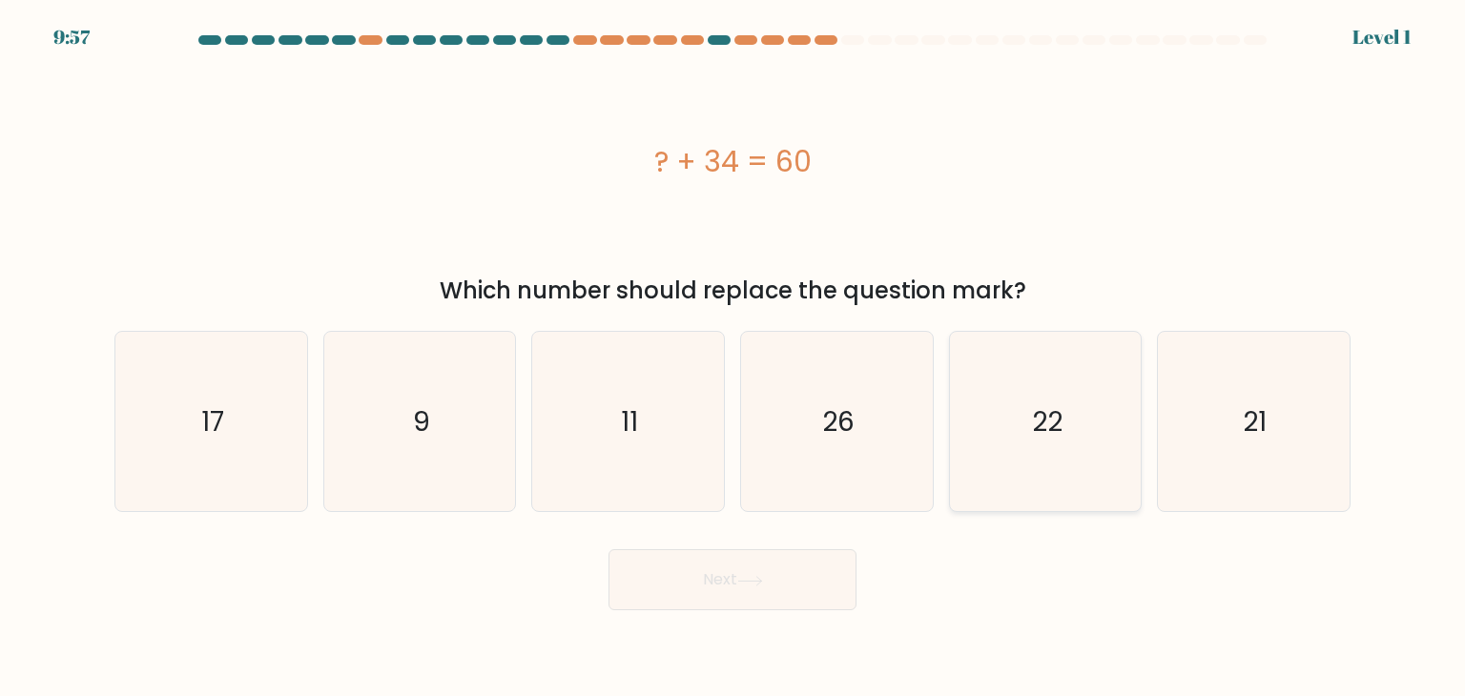
click at [1071, 408] on icon "22" at bounding box center [1045, 421] width 179 height 179
click at [734, 358] on input "e. 22" at bounding box center [733, 353] width 1 height 10
radio input "true"
click at [769, 553] on button "Next" at bounding box center [733, 579] width 248 height 61
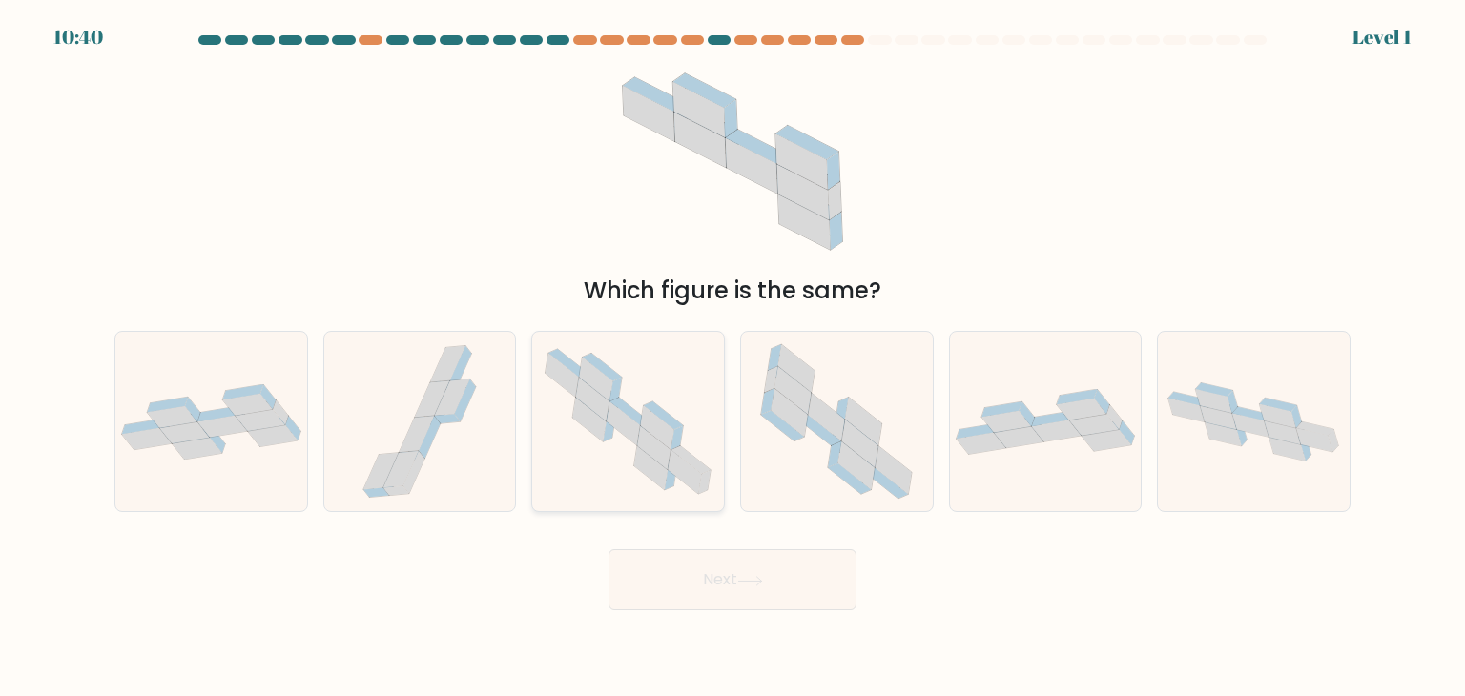
click at [576, 424] on icon at bounding box center [628, 422] width 192 height 168
click at [733, 358] on input "c." at bounding box center [733, 353] width 1 height 10
radio input "true"
click at [716, 592] on button "Next" at bounding box center [733, 579] width 248 height 61
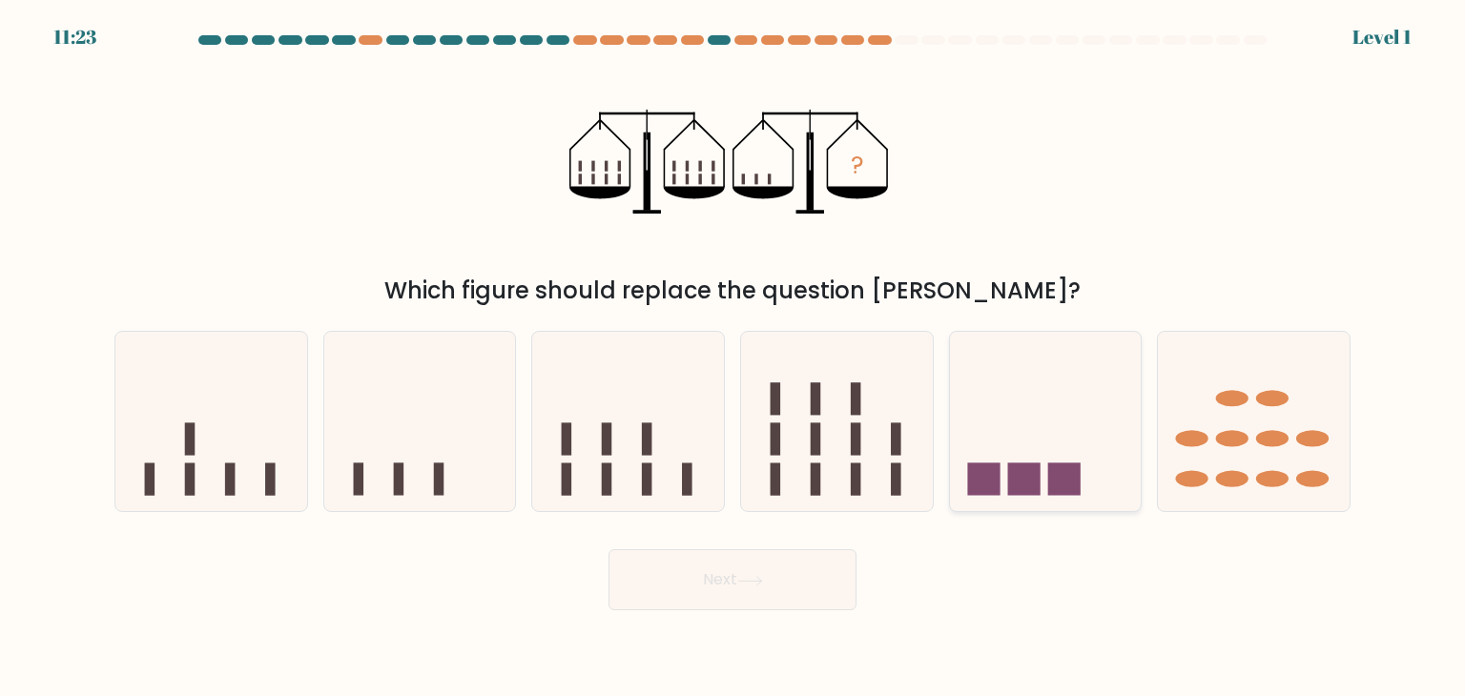
click at [1034, 421] on icon at bounding box center [1046, 421] width 192 height 158
click at [734, 358] on input "e." at bounding box center [733, 353] width 1 height 10
radio input "true"
click at [717, 586] on button "Next" at bounding box center [733, 579] width 248 height 61
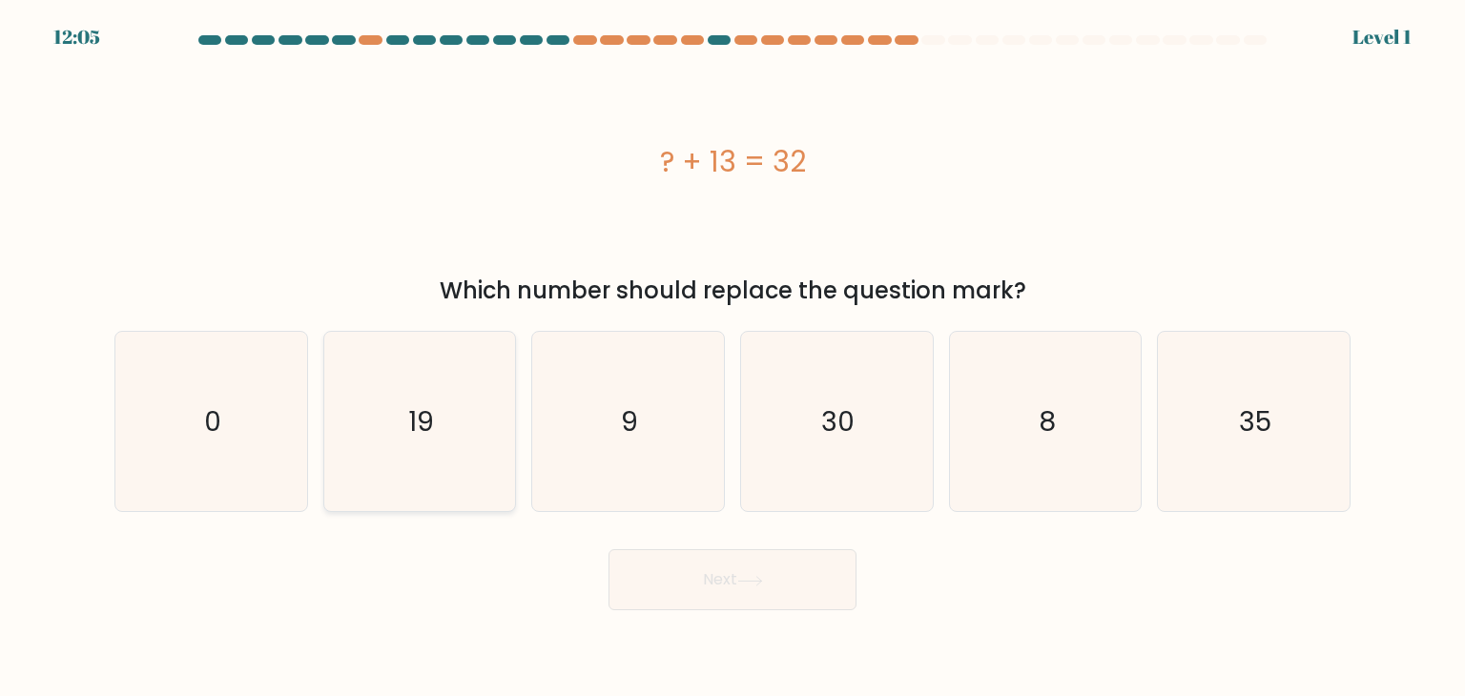
click at [492, 455] on icon "19" at bounding box center [419, 421] width 179 height 179
click at [733, 358] on input "b. 19" at bounding box center [733, 353] width 1 height 10
radio input "true"
click at [735, 608] on button "Next" at bounding box center [733, 579] width 248 height 61
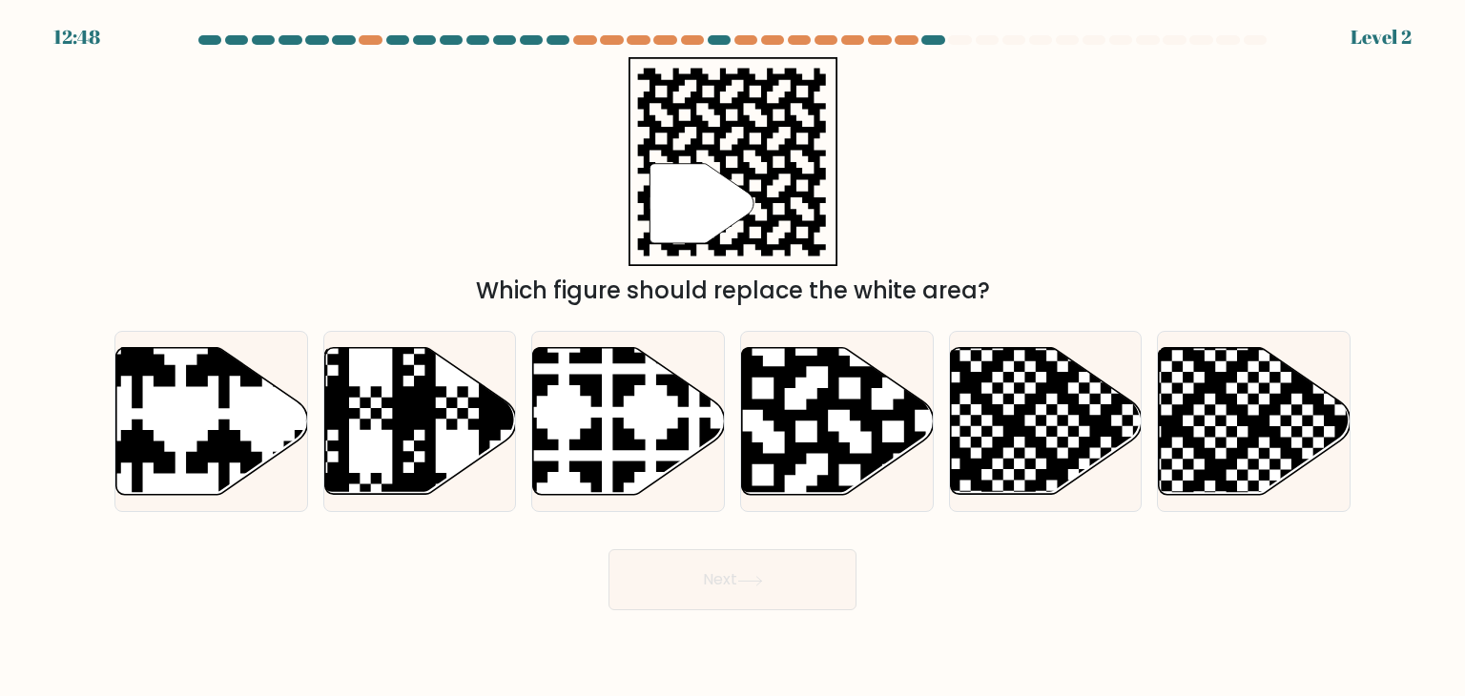
click at [937, 466] on div "d." at bounding box center [837, 421] width 209 height 181
click at [824, 432] on icon at bounding box center [892, 344] width 347 height 347
click at [734, 358] on input "d." at bounding box center [733, 353] width 1 height 10
radio input "true"
click at [696, 574] on button "Next" at bounding box center [733, 579] width 248 height 61
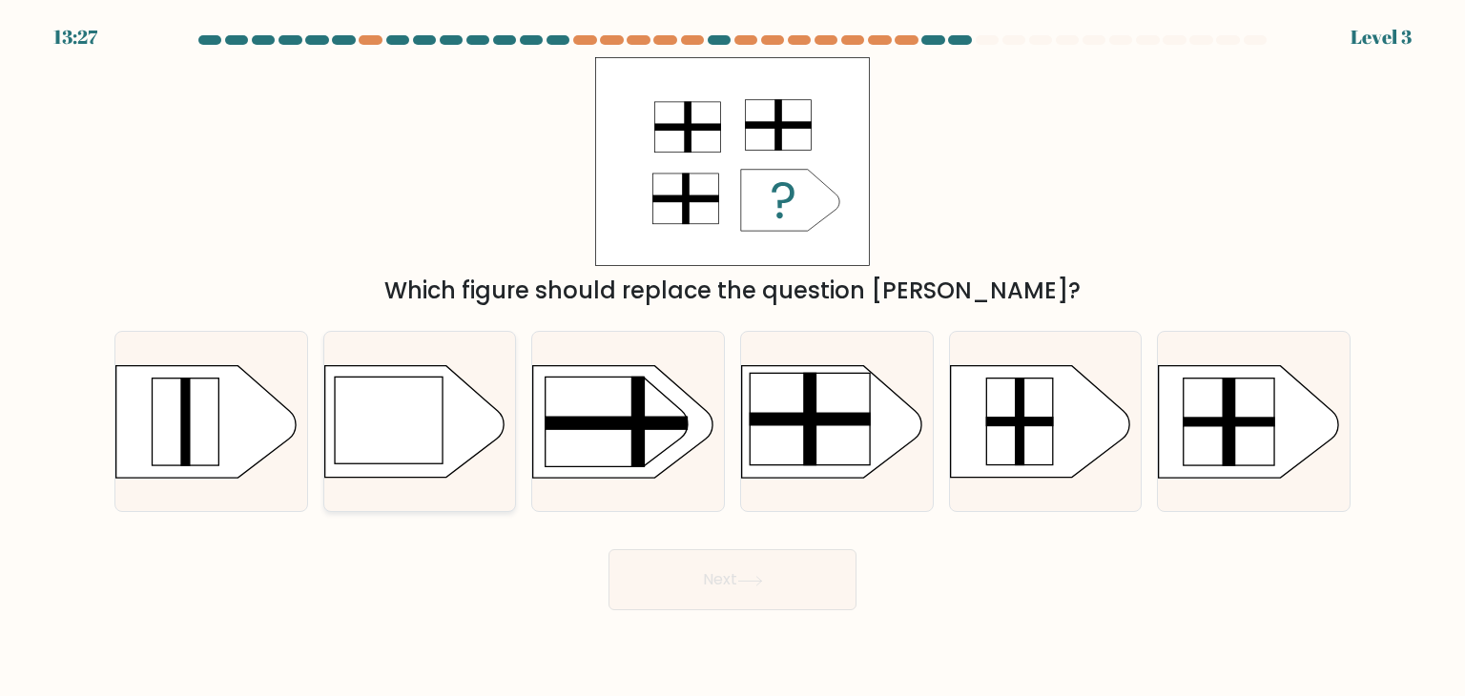
click at [454, 421] on icon at bounding box center [413, 422] width 179 height 112
click at [733, 358] on input "b." at bounding box center [733, 353] width 1 height 10
radio input "true"
click at [838, 441] on rect at bounding box center [810, 419] width 120 height 92
click at [734, 358] on input "d." at bounding box center [733, 353] width 1 height 10
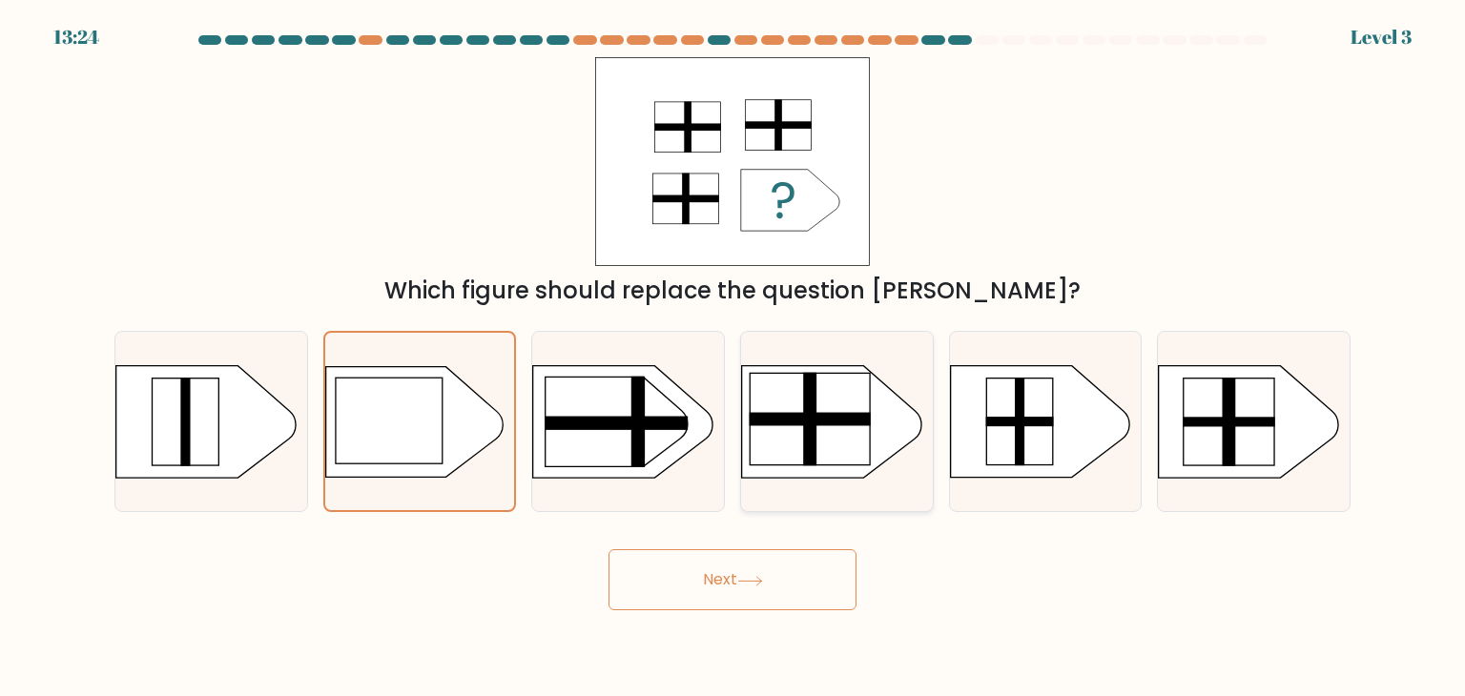
radio input "true"
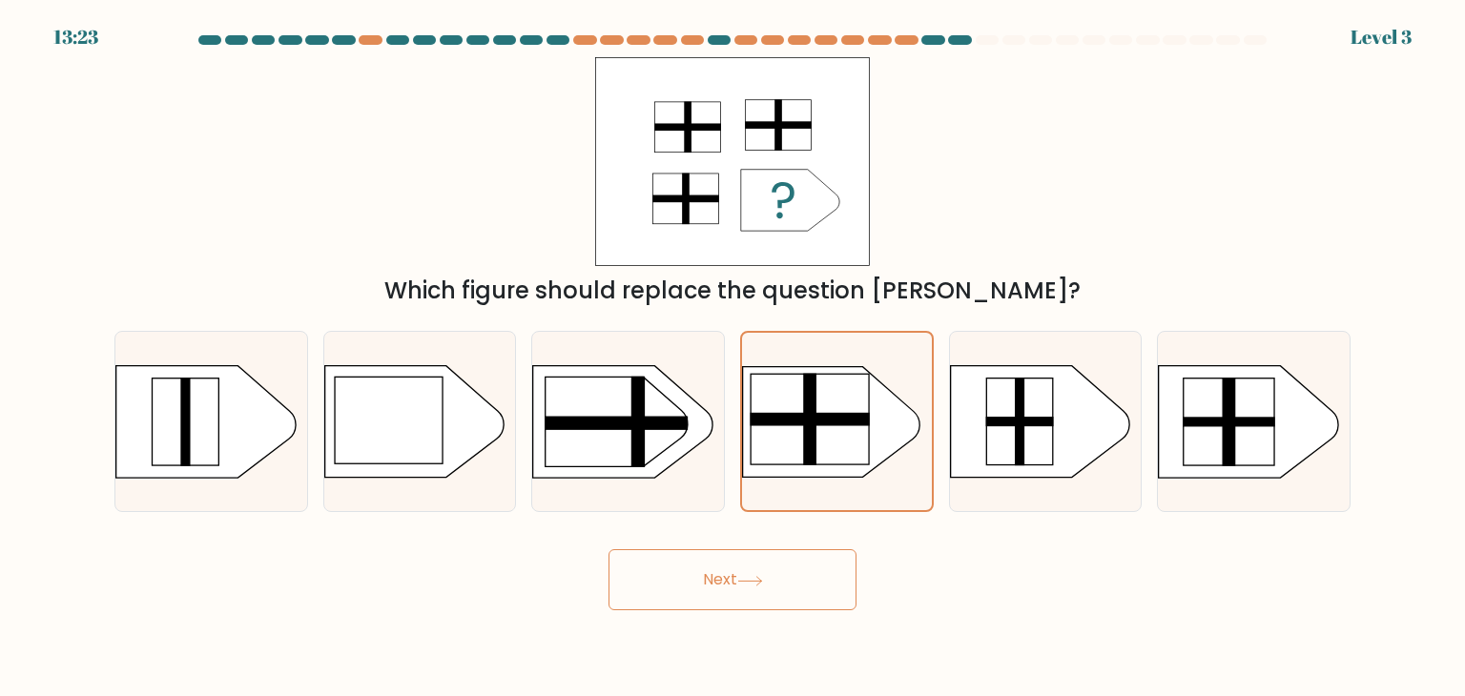
click at [803, 592] on button "Next" at bounding box center [733, 579] width 248 height 61
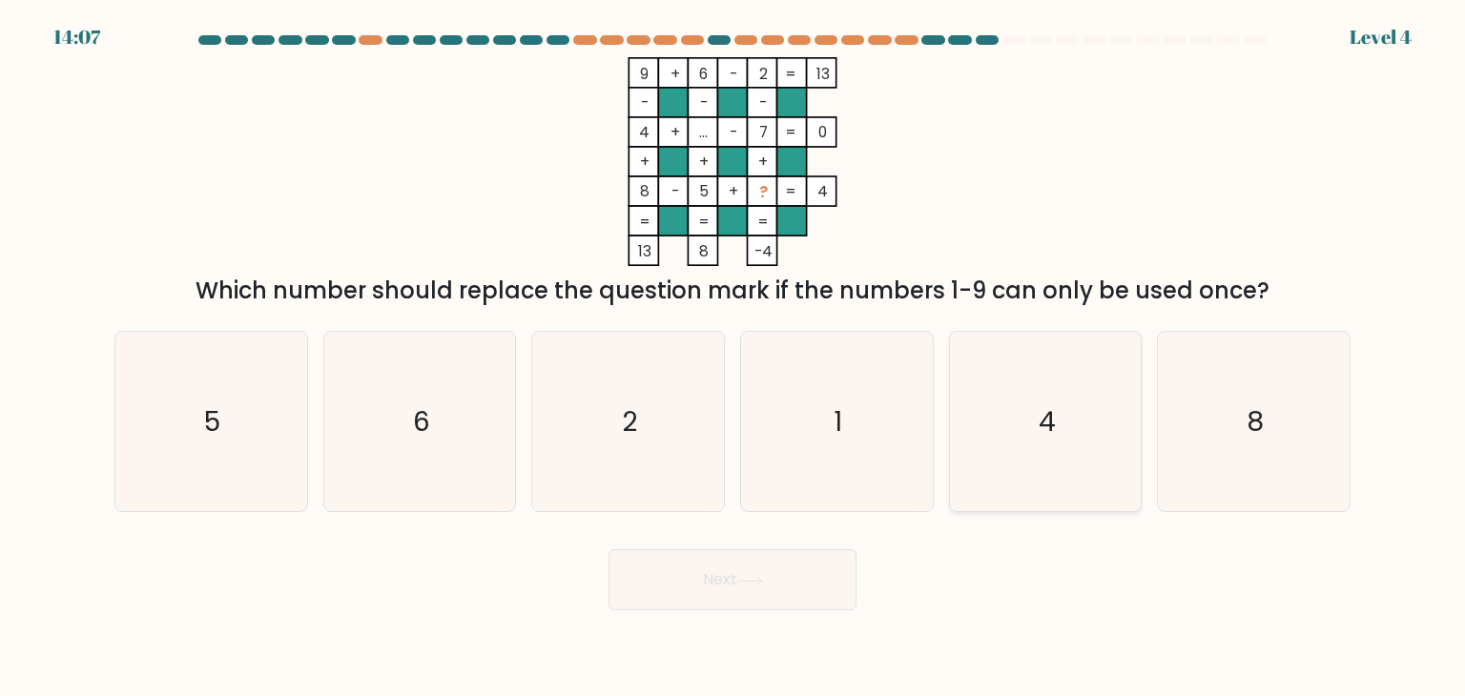
click at [1069, 432] on icon "4" at bounding box center [1045, 421] width 179 height 179
click at [734, 358] on input "e. 4" at bounding box center [733, 353] width 1 height 10
radio input "true"
click at [753, 608] on button "Next" at bounding box center [733, 579] width 248 height 61
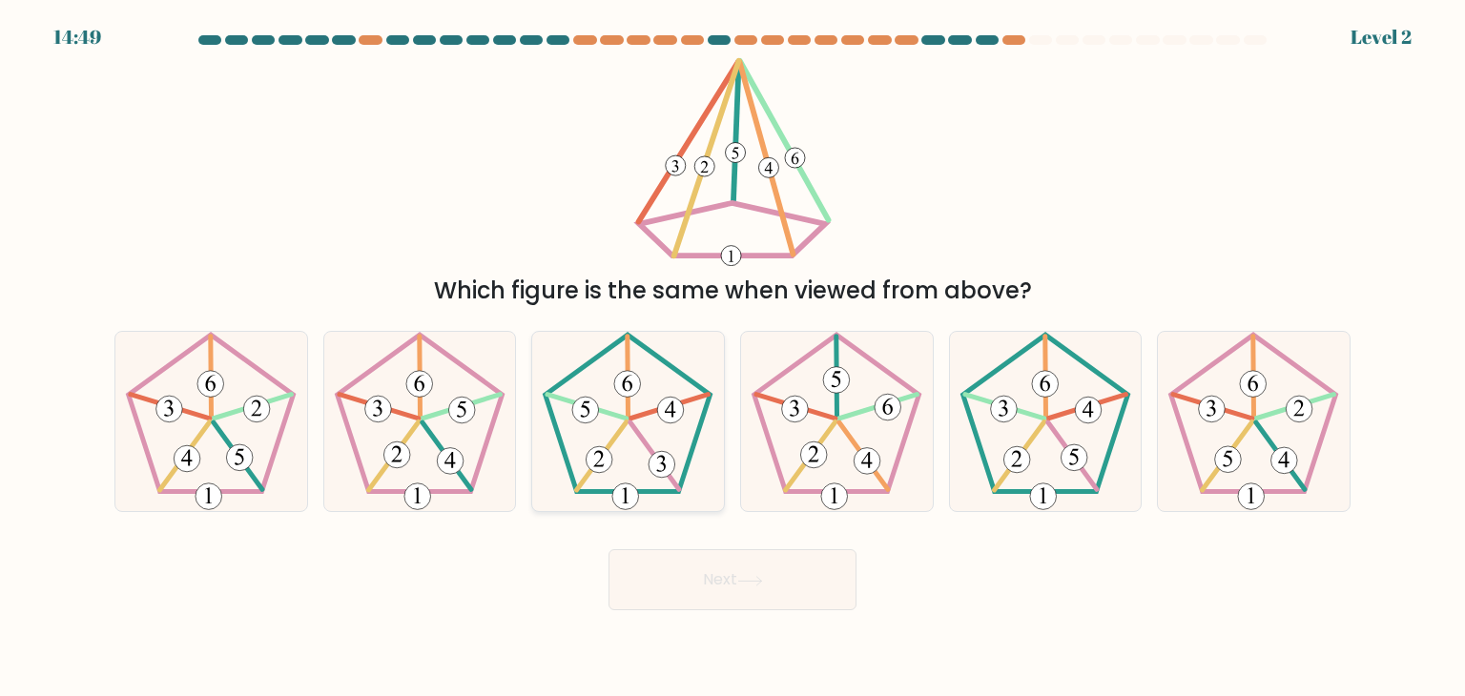
click at [678, 459] on icon at bounding box center [627, 421] width 179 height 179
click at [733, 358] on input "c." at bounding box center [733, 353] width 1 height 10
radio input "true"
click at [723, 570] on button "Next" at bounding box center [733, 579] width 248 height 61
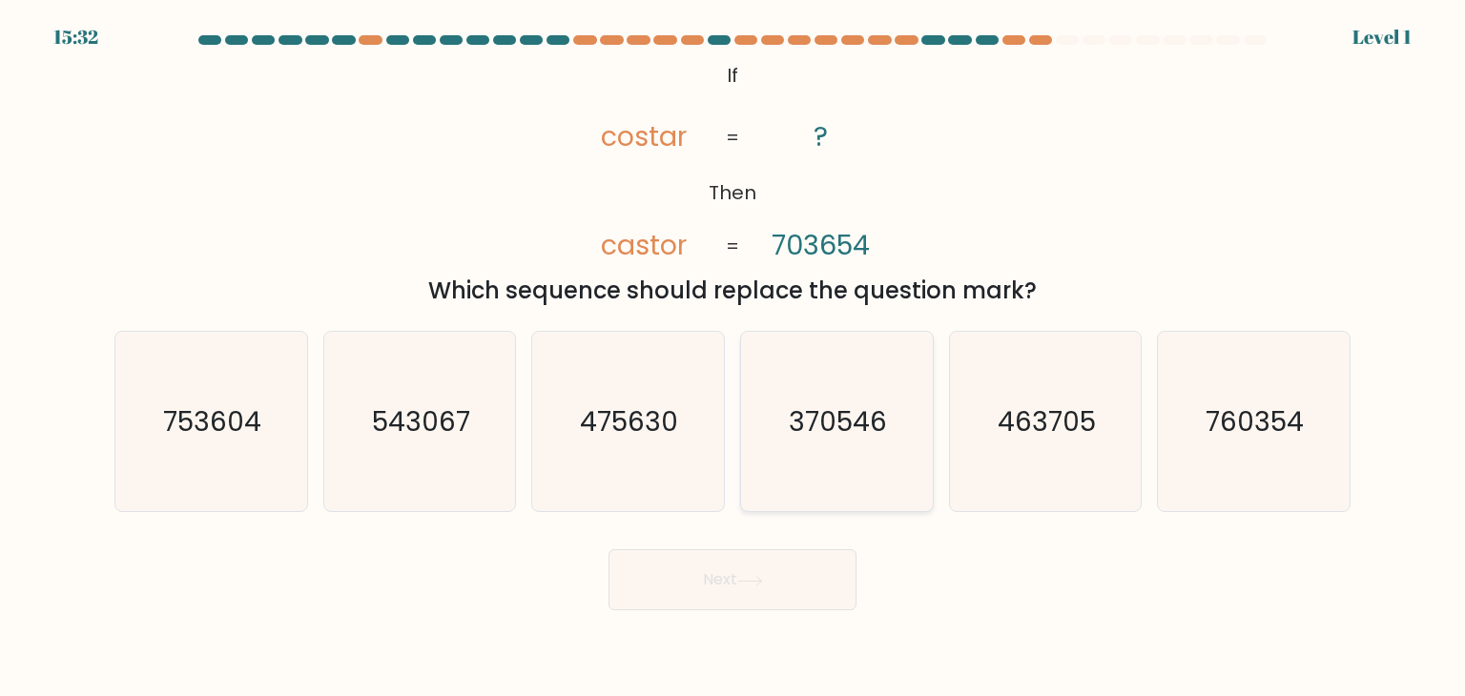
click at [837, 506] on icon "370546" at bounding box center [836, 421] width 179 height 179
click at [734, 358] on input "d. 370546" at bounding box center [733, 353] width 1 height 10
radio input "true"
click at [734, 611] on body "15:31 Level 1 ?" at bounding box center [732, 348] width 1465 height 696
click at [634, 569] on button "Next" at bounding box center [733, 579] width 248 height 61
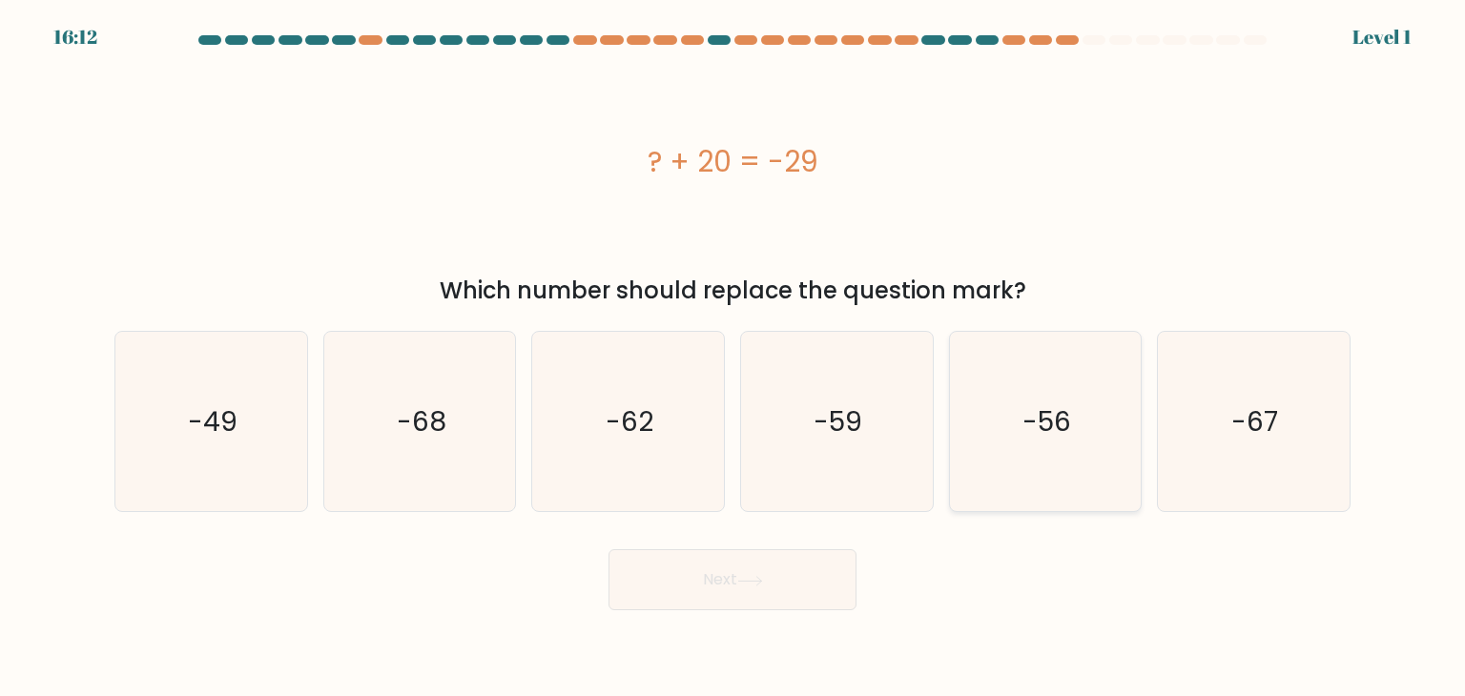
click at [1095, 400] on icon "-56" at bounding box center [1045, 421] width 179 height 179
click at [734, 358] on input "e. -56" at bounding box center [733, 353] width 1 height 10
radio input "true"
click at [672, 556] on button "Next" at bounding box center [733, 579] width 248 height 61
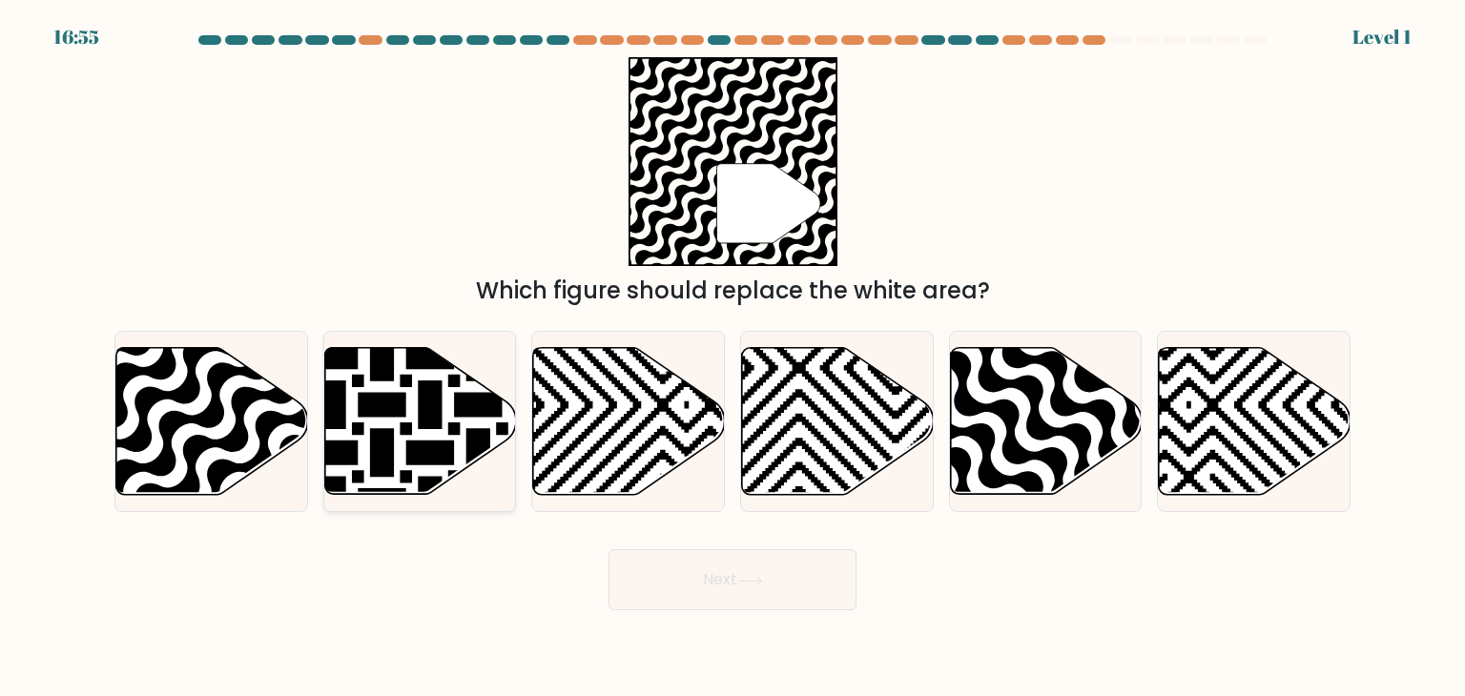
click at [456, 385] on icon at bounding box center [478, 501] width 386 height 386
click at [733, 358] on input "b." at bounding box center [733, 353] width 1 height 10
radio input "true"
click at [700, 583] on button "Next" at bounding box center [733, 579] width 248 height 61
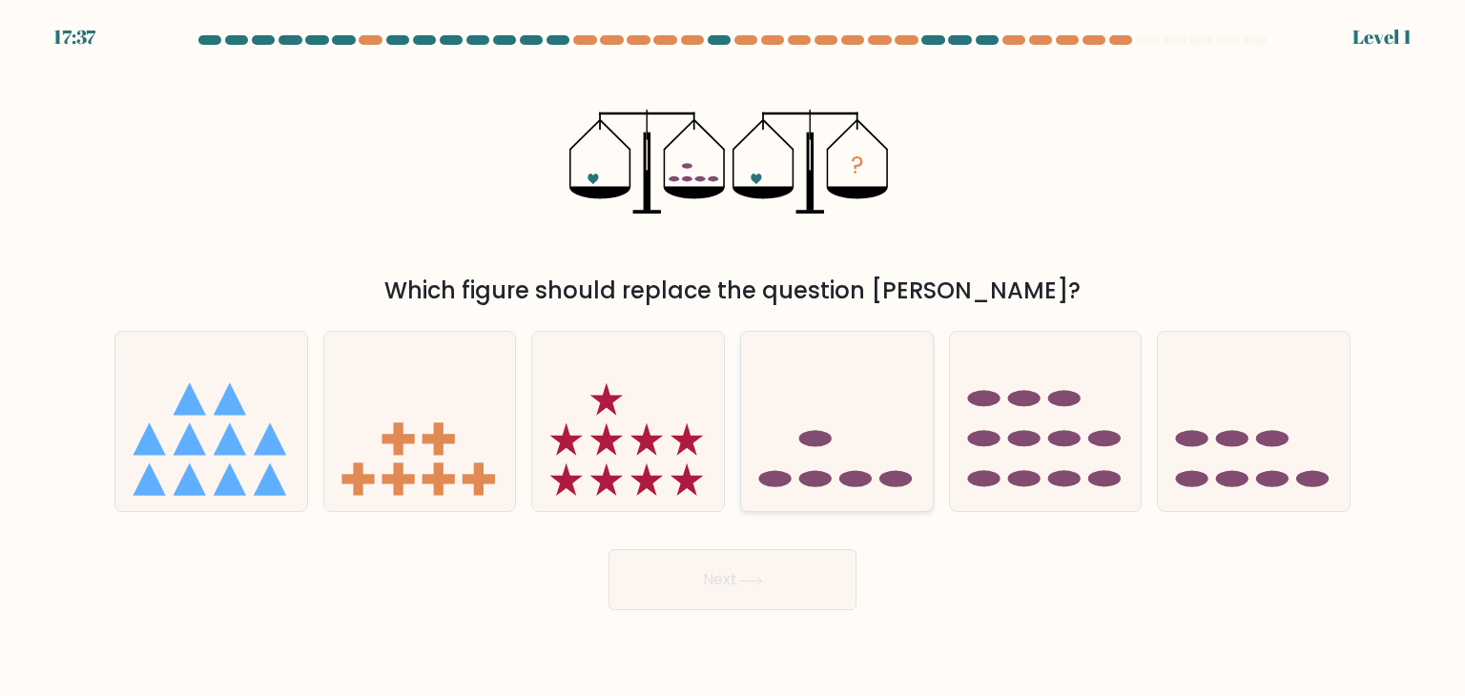
click at [766, 440] on icon at bounding box center [837, 421] width 192 height 158
click at [734, 358] on input "d." at bounding box center [733, 353] width 1 height 10
radio input "true"
click at [768, 570] on button "Next" at bounding box center [733, 579] width 248 height 61
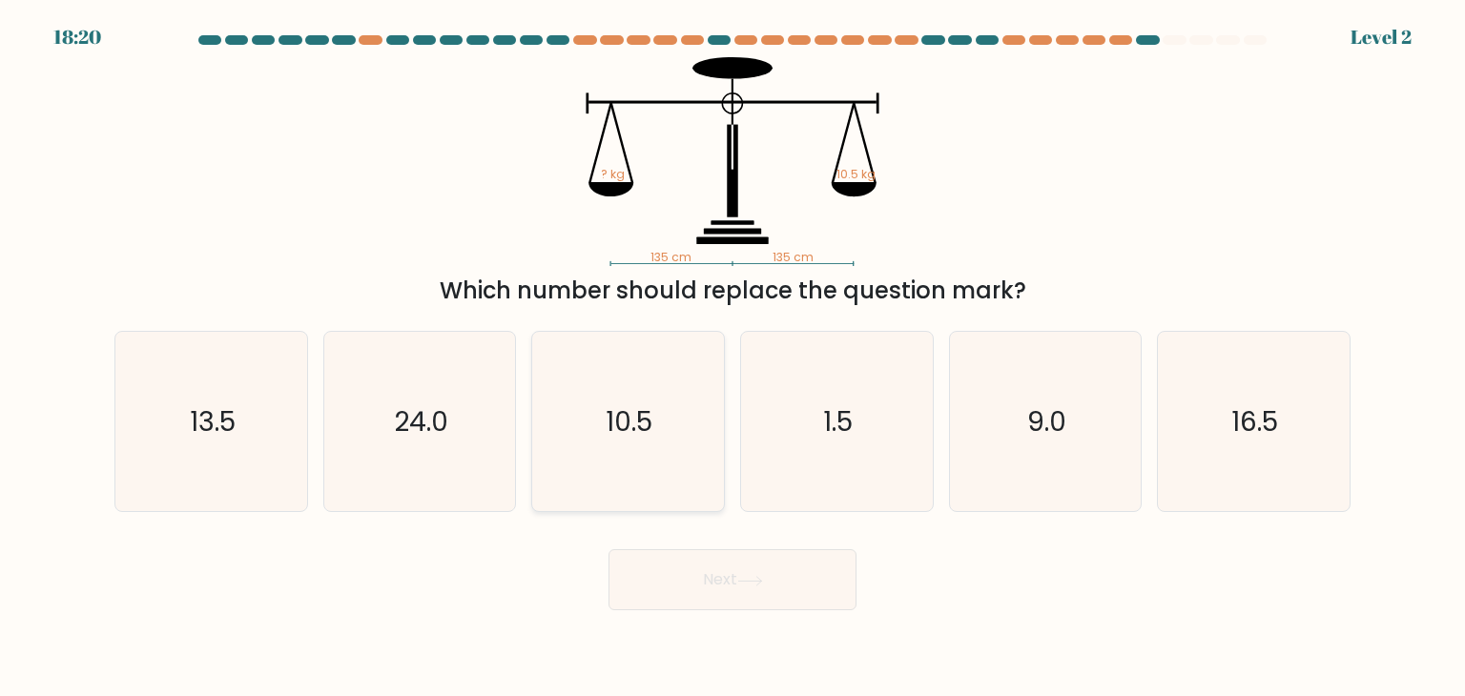
click at [654, 409] on icon "10.5" at bounding box center [627, 421] width 179 height 179
click at [733, 358] on input "c. 10.5" at bounding box center [733, 353] width 1 height 10
radio input "true"
click at [718, 577] on button "Next" at bounding box center [733, 579] width 248 height 61
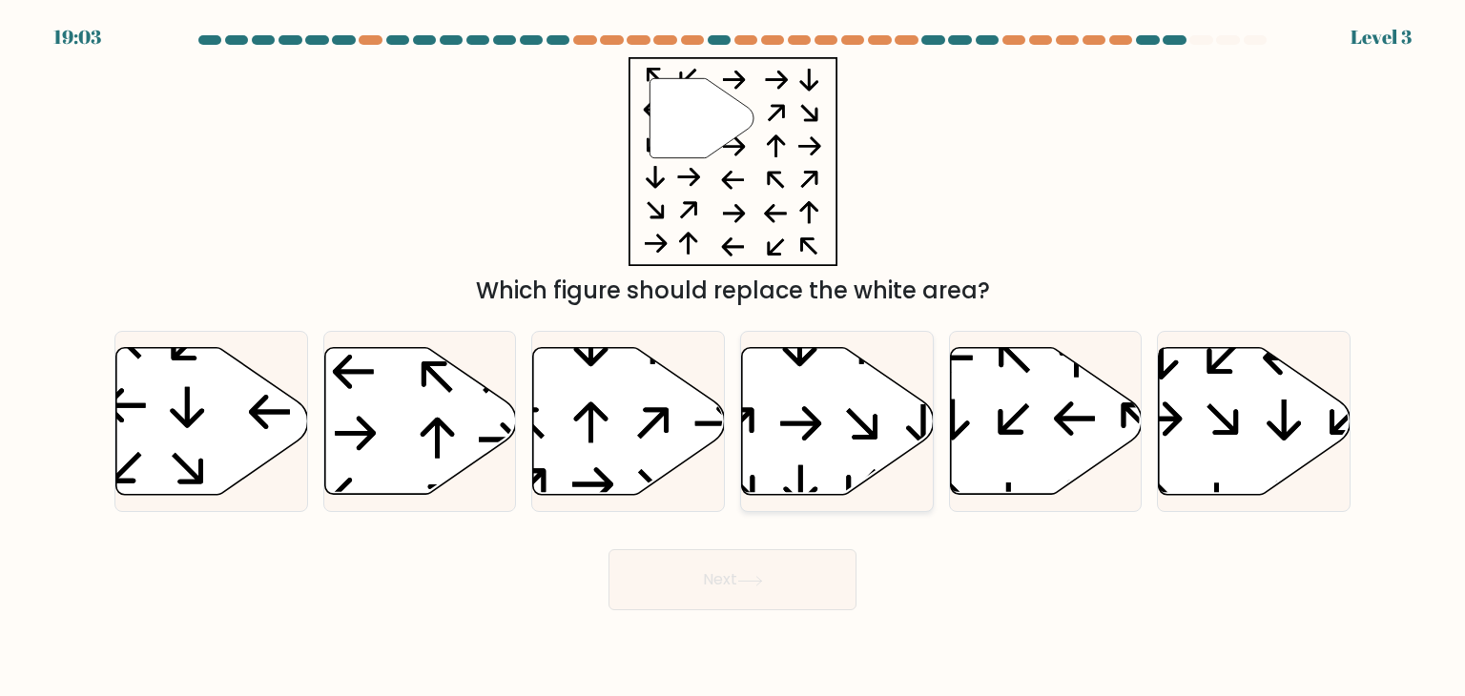
click at [759, 457] on icon at bounding box center [838, 421] width 192 height 147
click at [734, 358] on input "d." at bounding box center [733, 353] width 1 height 10
radio input "true"
click at [732, 602] on button "Next" at bounding box center [733, 579] width 248 height 61
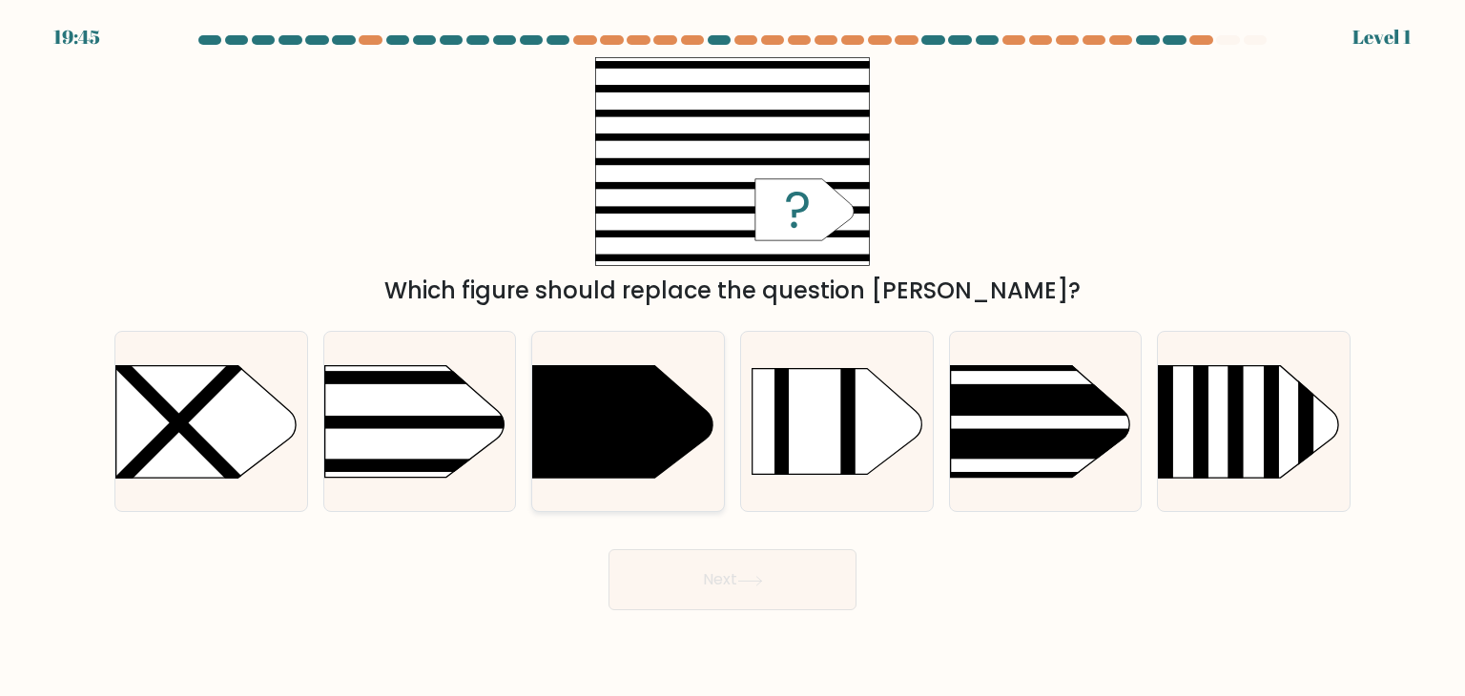
click at [607, 431] on icon at bounding box center [622, 422] width 179 height 112
click at [733, 358] on input "c." at bounding box center [733, 353] width 1 height 10
radio input "true"
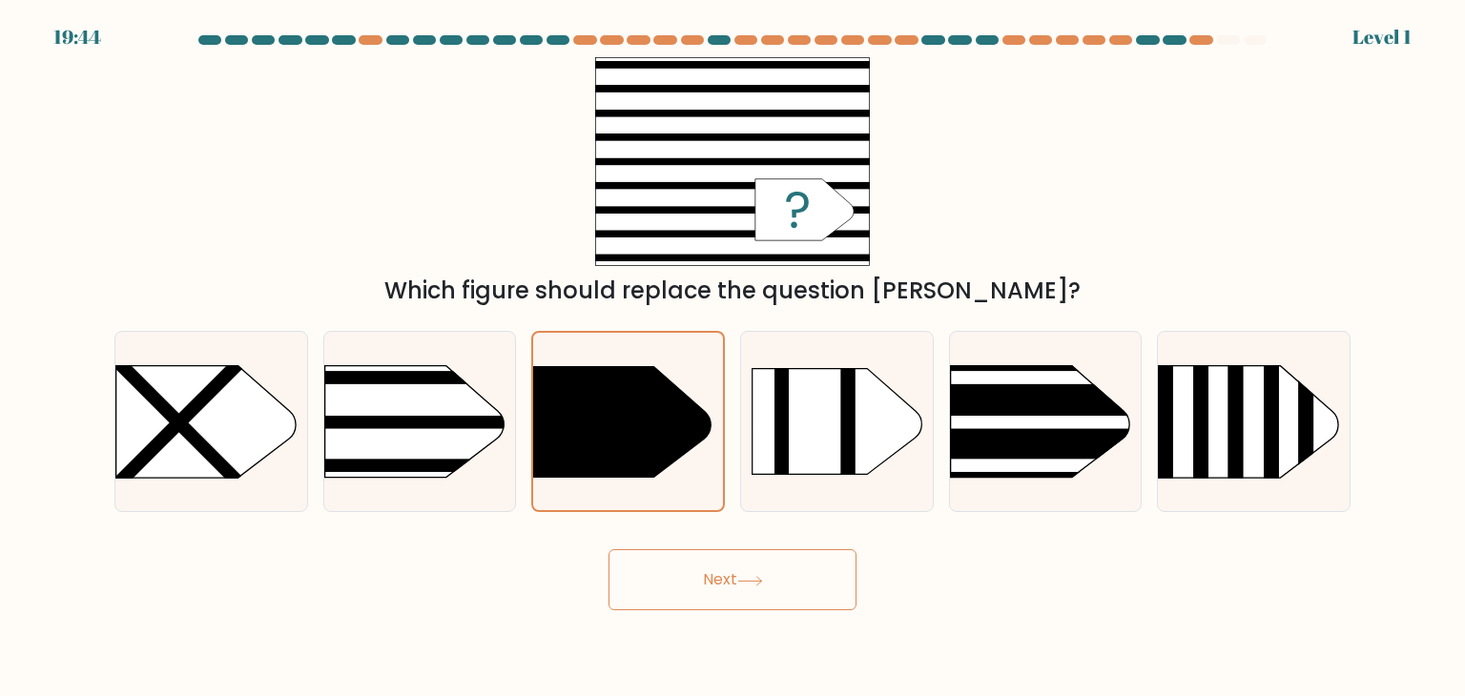
click at [700, 581] on button "Next" at bounding box center [733, 579] width 248 height 61
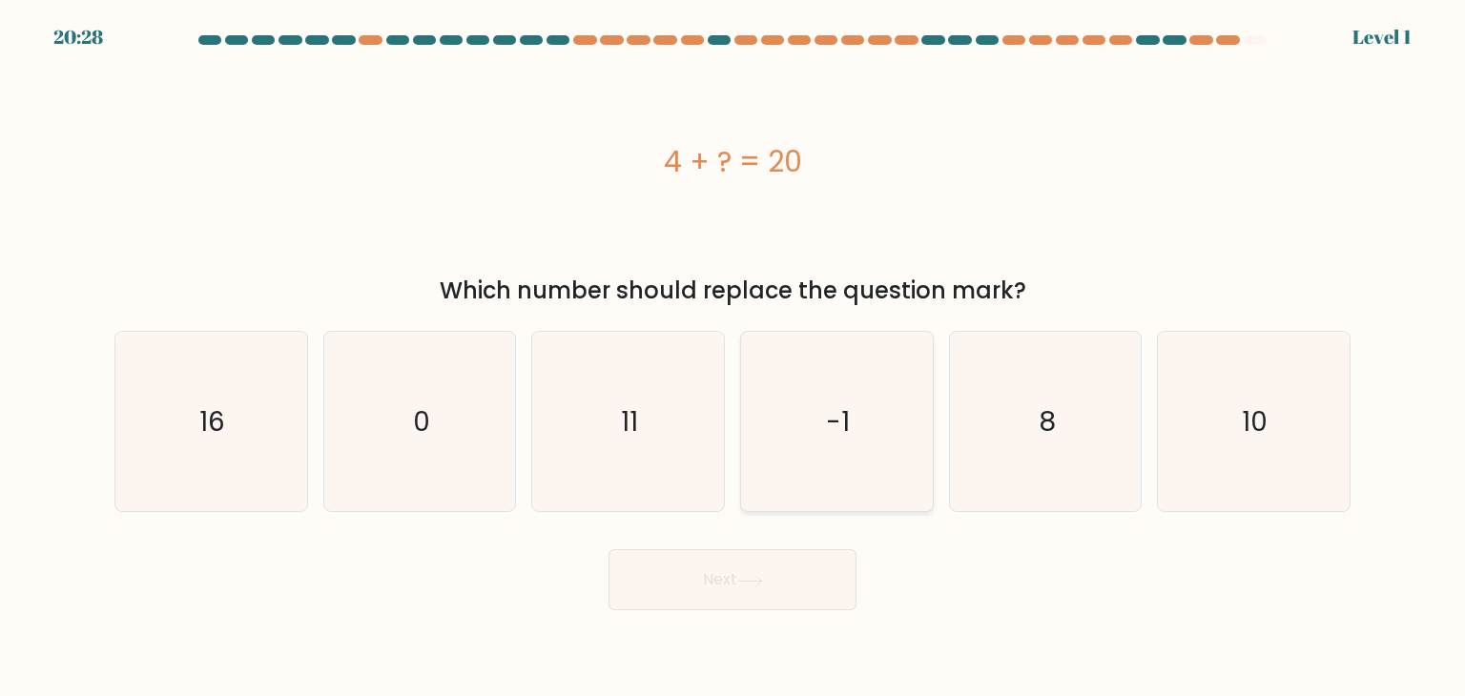
click at [832, 436] on text "-1" at bounding box center [839, 422] width 24 height 38
click at [734, 358] on input "d. -1" at bounding box center [733, 353] width 1 height 10
radio input "true"
click at [761, 582] on icon at bounding box center [749, 580] width 23 height 9
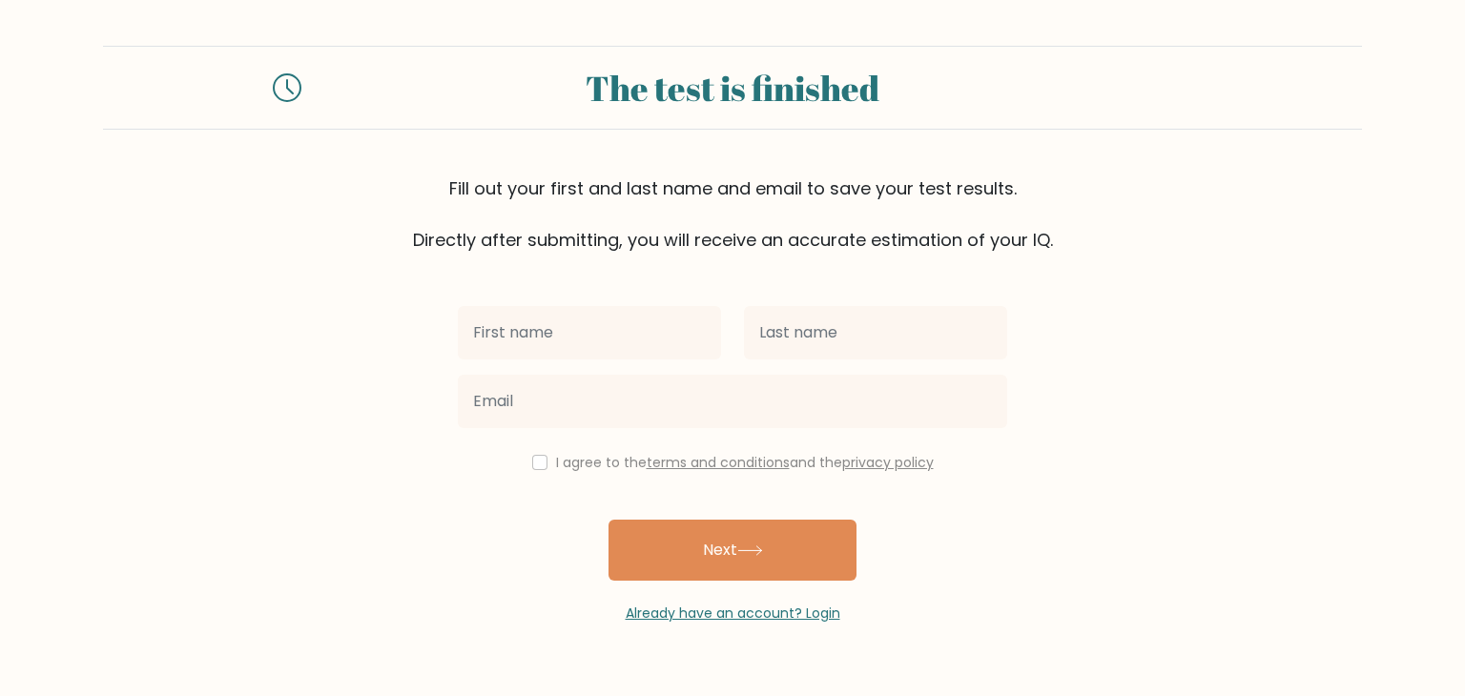
click at [645, 410] on input "email" at bounding box center [732, 401] width 549 height 53
click at [1164, 443] on form "The test is finished Fill out your first and last name and email to save your t…" at bounding box center [732, 335] width 1465 height 578
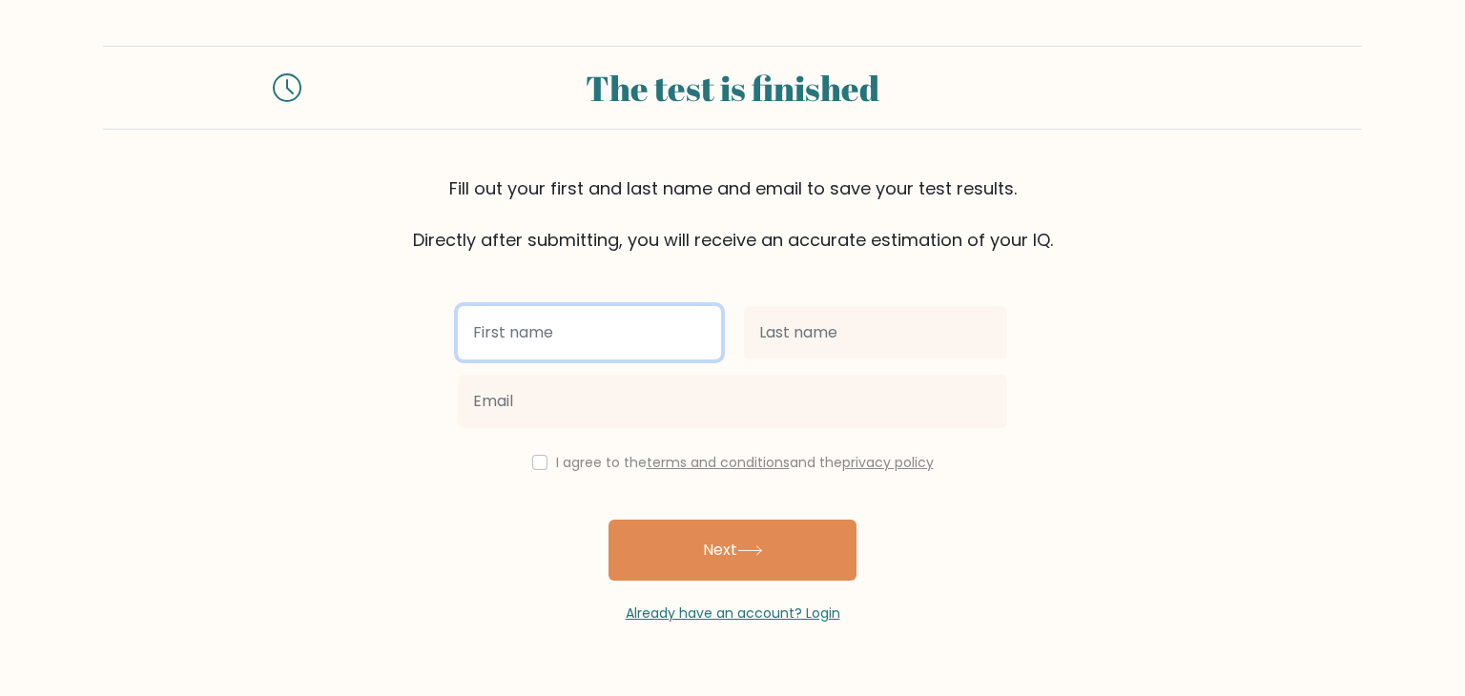
click at [551, 341] on input "text" at bounding box center [589, 332] width 263 height 53
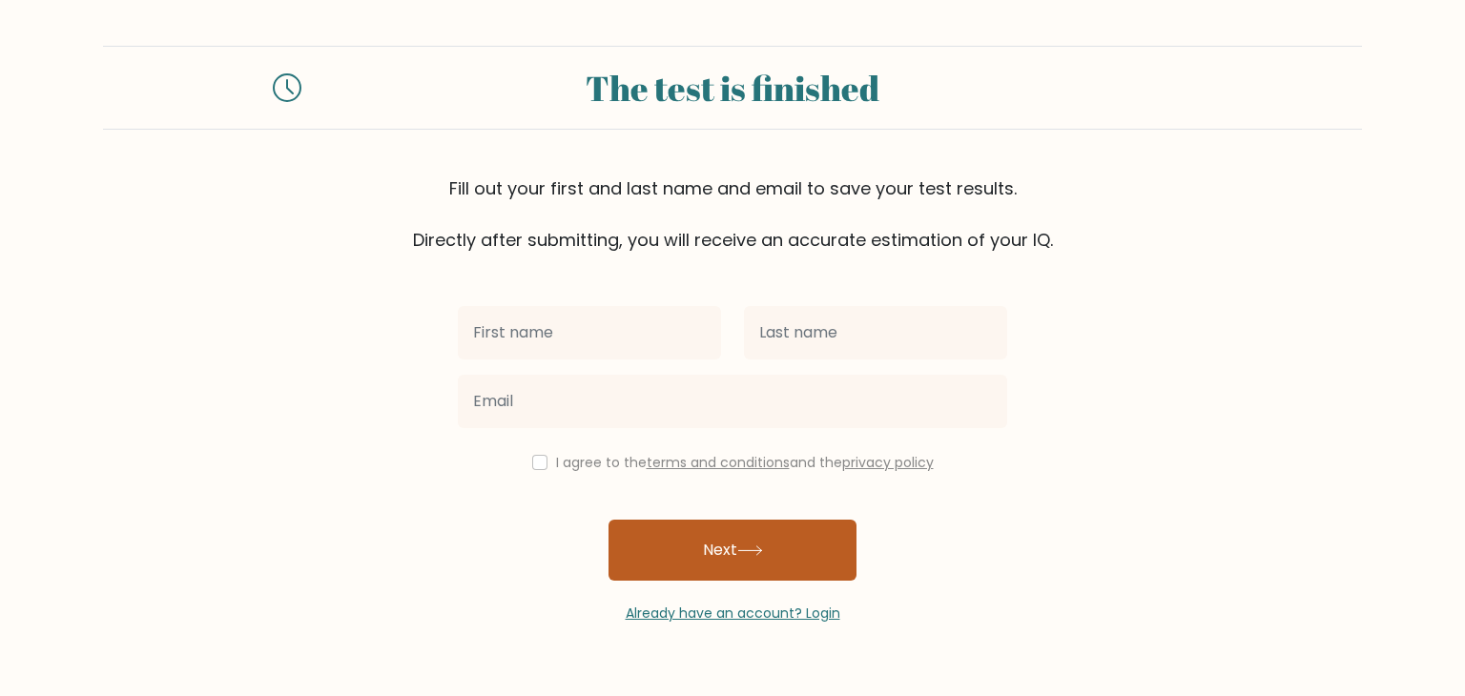
click at [702, 554] on button "Next" at bounding box center [733, 550] width 248 height 61
